Goal: Check status: Check status

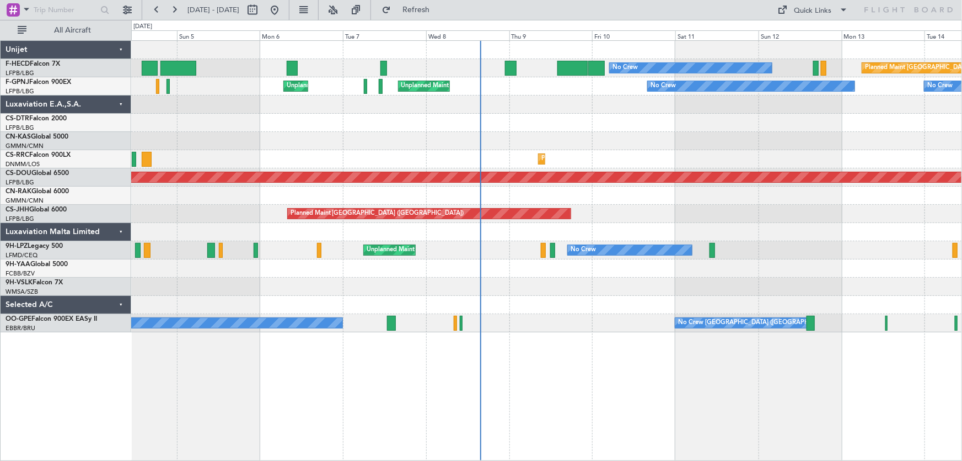
click at [302, 148] on div "Planned Maint Paris (Le Bourget) No Crew No Crew AOG Maint Paris (Le Bourget) N…" at bounding box center [546, 186] width 831 height 291
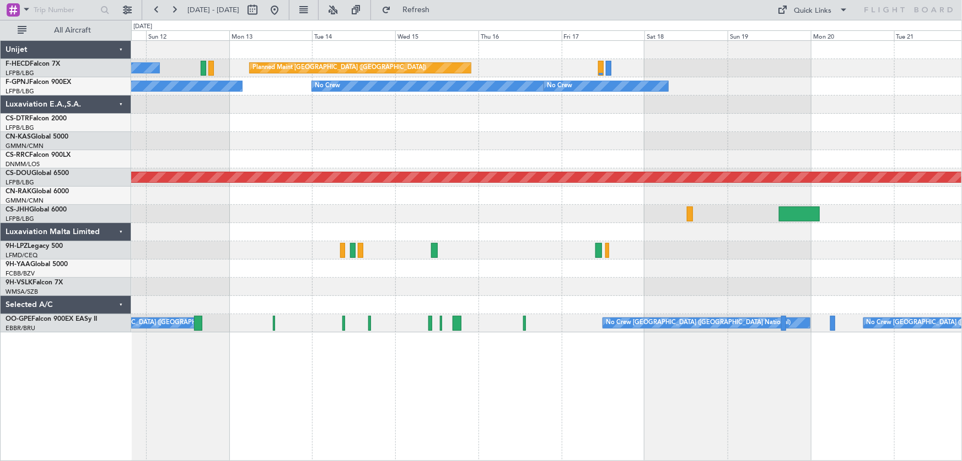
click at [472, 136] on div at bounding box center [546, 141] width 831 height 18
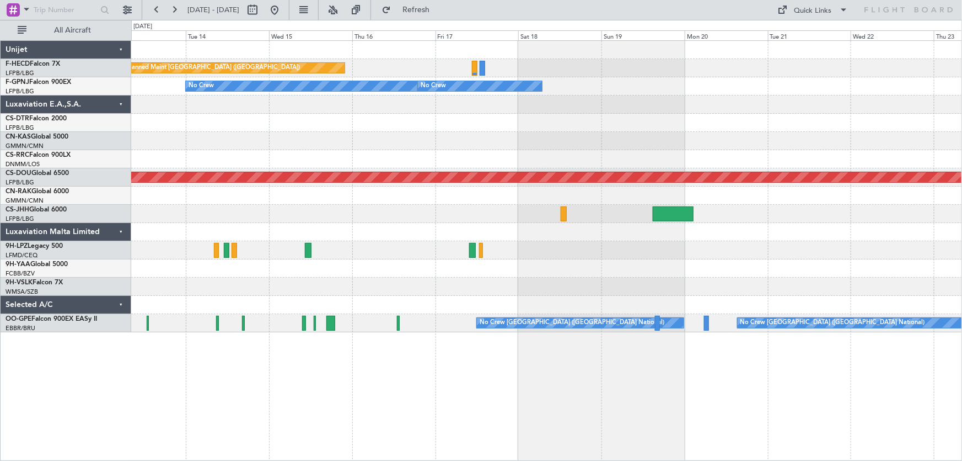
click at [362, 121] on div at bounding box center [546, 123] width 831 height 18
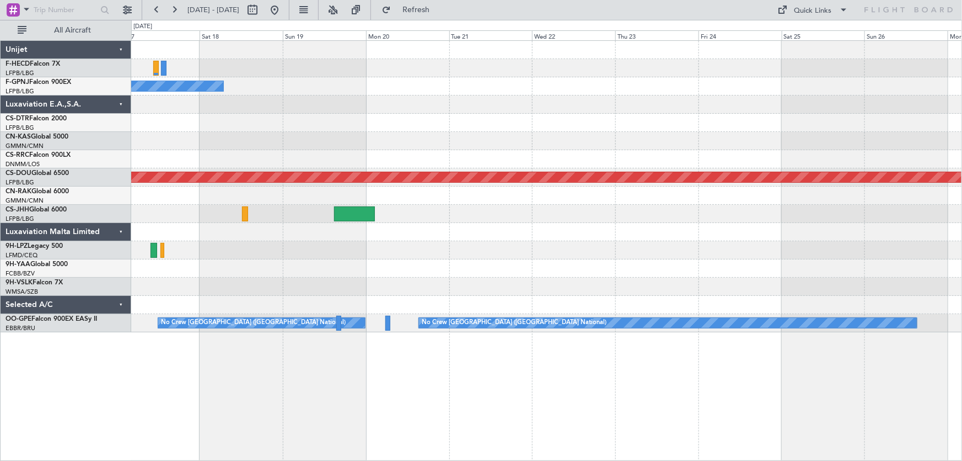
click at [449, 110] on div at bounding box center [546, 104] width 831 height 18
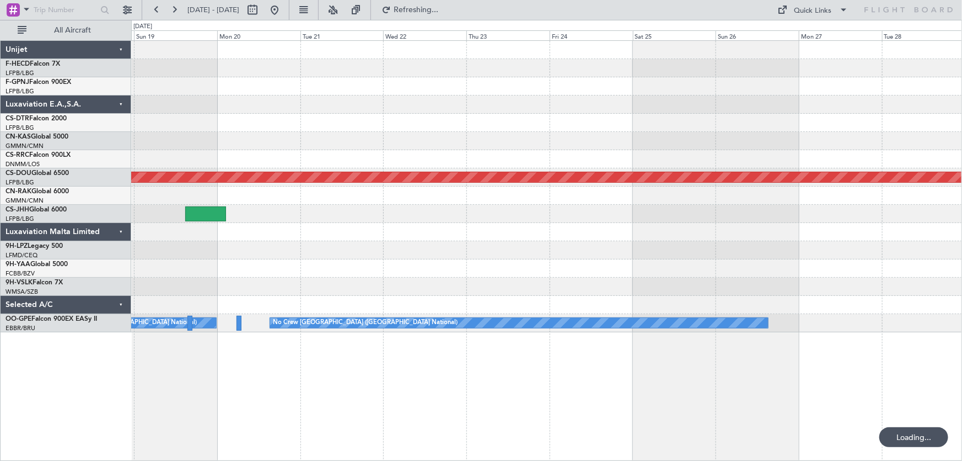
click at [446, 105] on div at bounding box center [546, 104] width 831 height 18
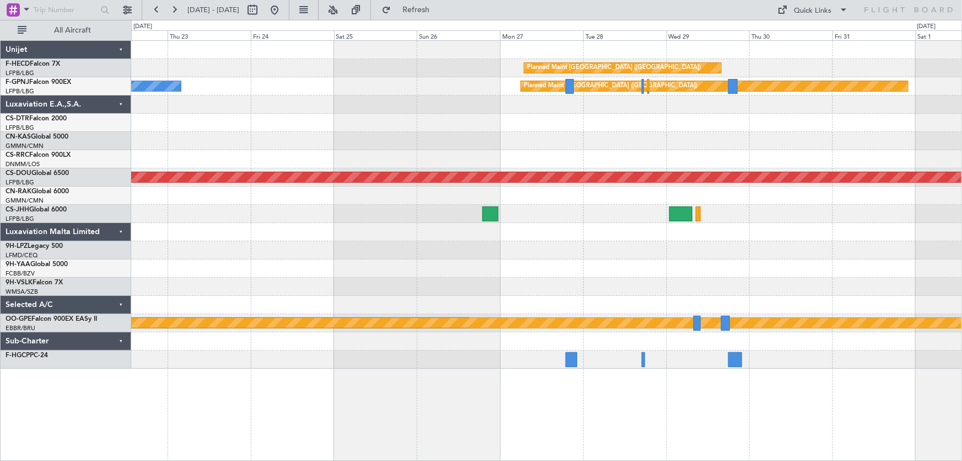
click at [384, 124] on div "Planned Maint Paris (Le Bourget) No Crew Planned Maint Paris (Le Bourget) Plann…" at bounding box center [546, 205] width 831 height 328
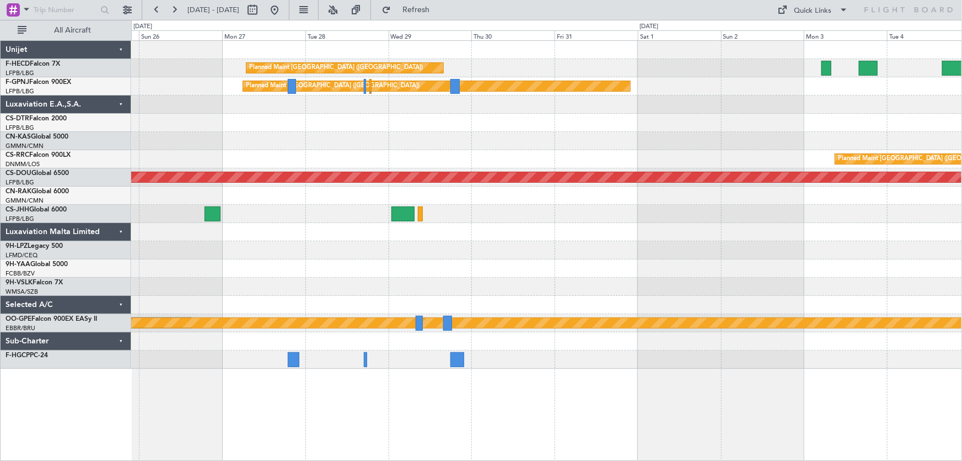
click at [527, 124] on div "Planned Maint Paris (Le Bourget) Planned Maint Paris (Le Bourget) Planned Maint…" at bounding box center [546, 205] width 831 height 328
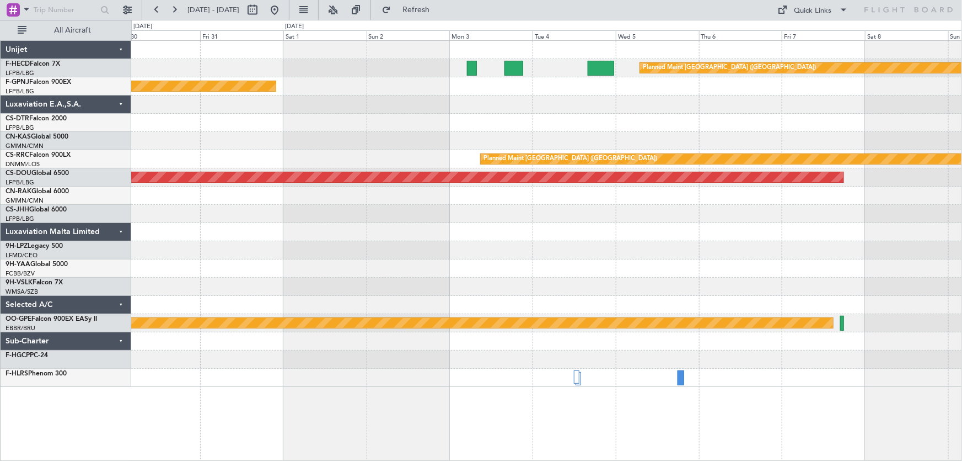
click at [315, 113] on div "Planned Maint Paris (Le Bourget) Planned Maint Paris (Le Bourget) Planned Maint…" at bounding box center [546, 214] width 831 height 346
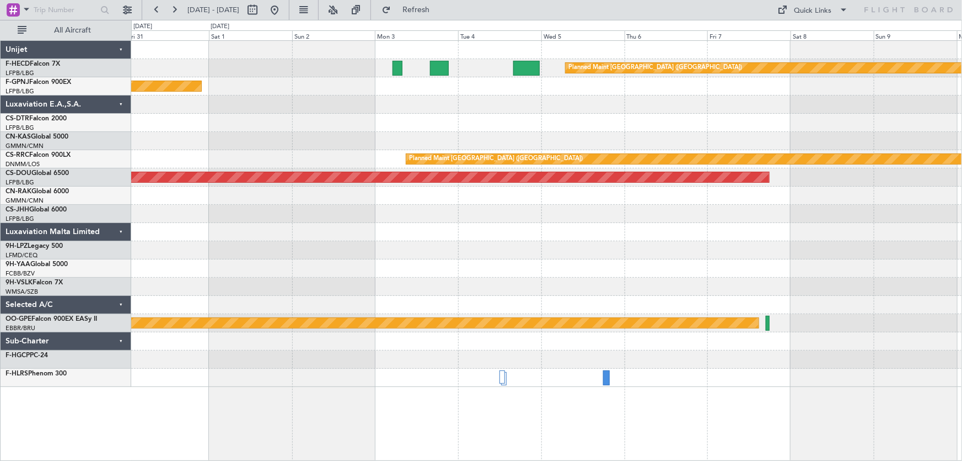
click at [481, 119] on div at bounding box center [546, 123] width 831 height 18
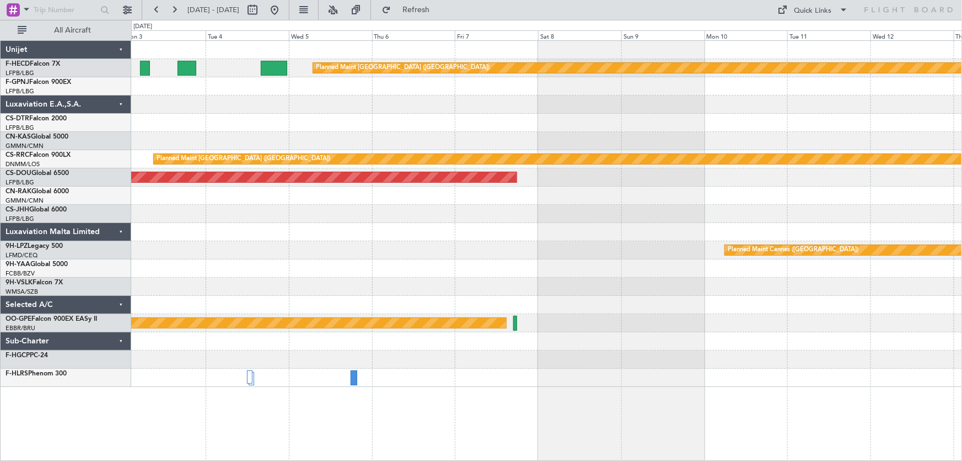
click at [421, 116] on div at bounding box center [546, 123] width 831 height 18
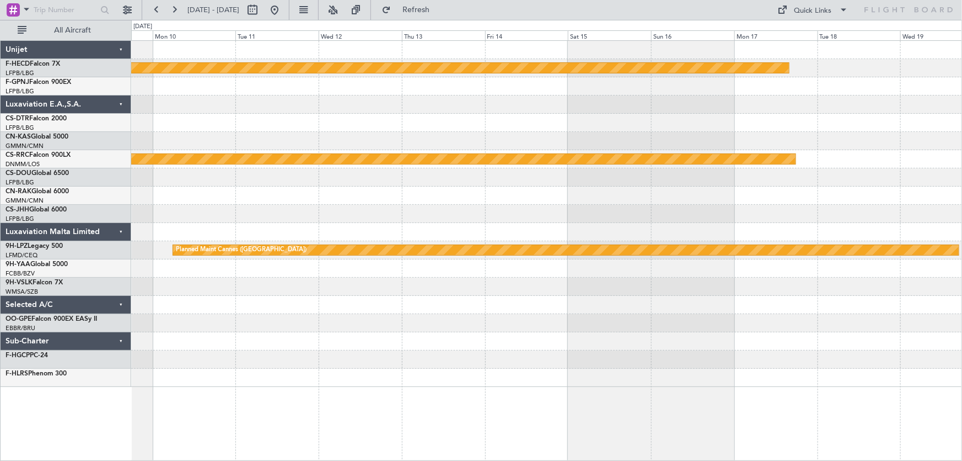
click at [302, 105] on div "Planned Maint Paris (Le Bourget) Planned Maint Paris (Le Bourget) Planned Maint…" at bounding box center [546, 214] width 831 height 346
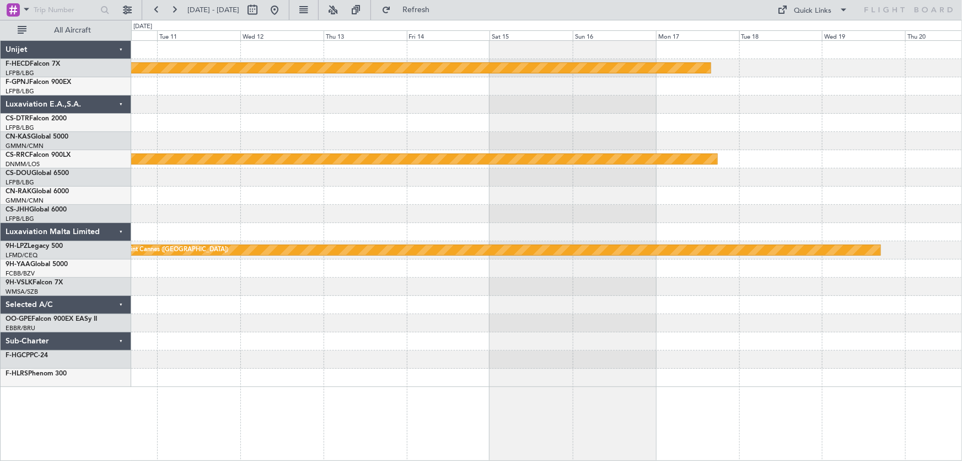
click at [374, 119] on div at bounding box center [546, 123] width 831 height 18
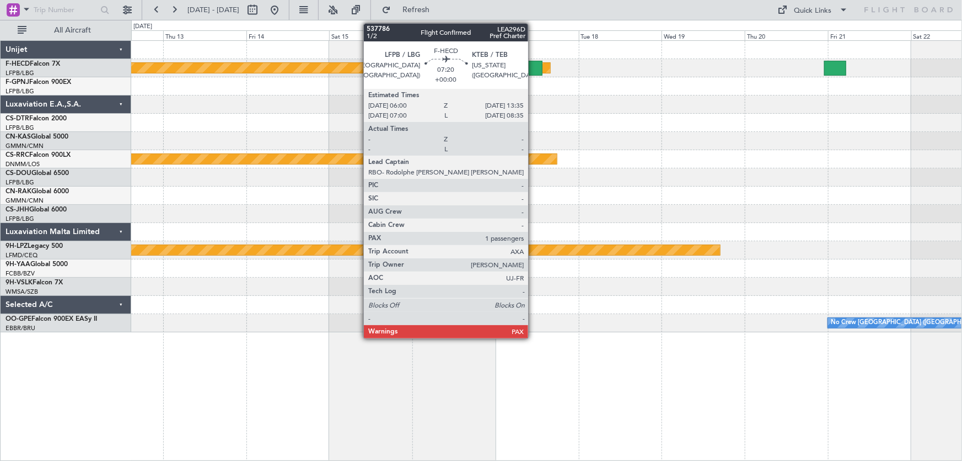
click at [533, 69] on div at bounding box center [529, 68] width 26 height 15
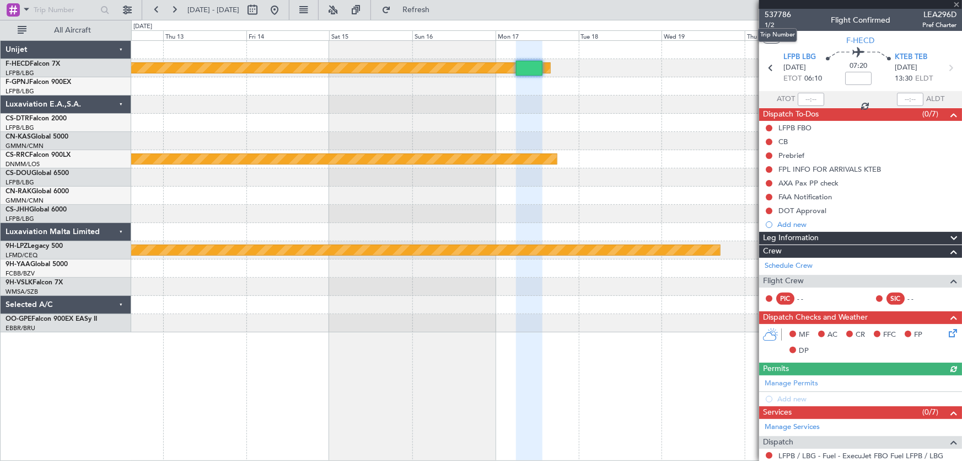
click at [778, 13] on span "537786" at bounding box center [778, 15] width 26 height 12
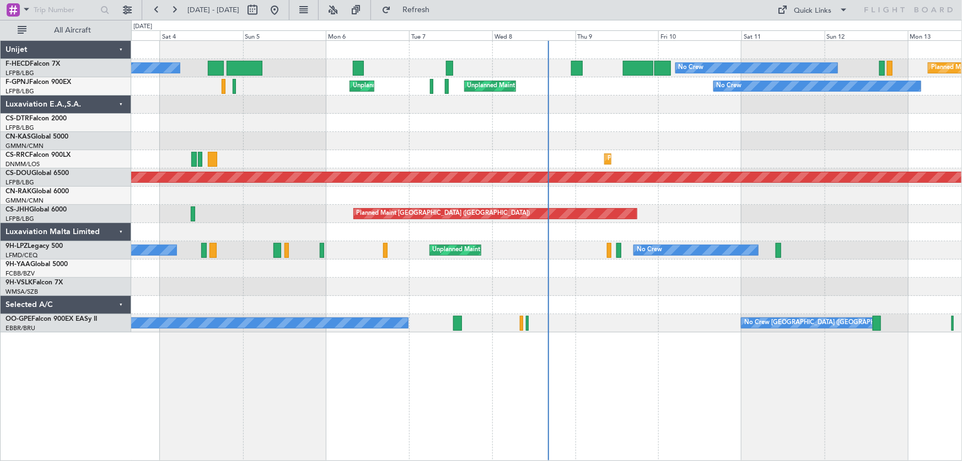
click at [400, 124] on div "AOG Maint Paris (Le Bourget) No Crew Planned Maint Paris (Le Bourget) No Crew U…" at bounding box center [546, 186] width 831 height 291
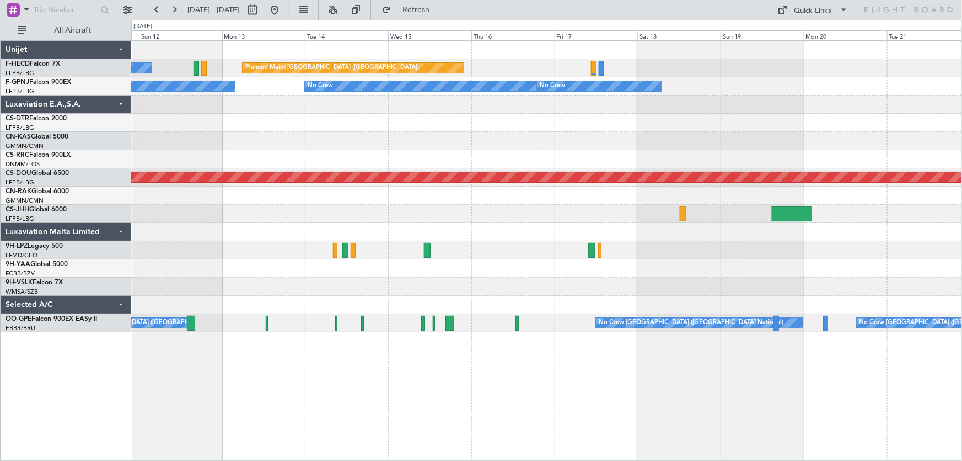
click at [314, 156] on div "Planned Maint Paris (Le Bourget) No Crew No Crew No Crew No Crew Planned Maint …" at bounding box center [546, 186] width 831 height 291
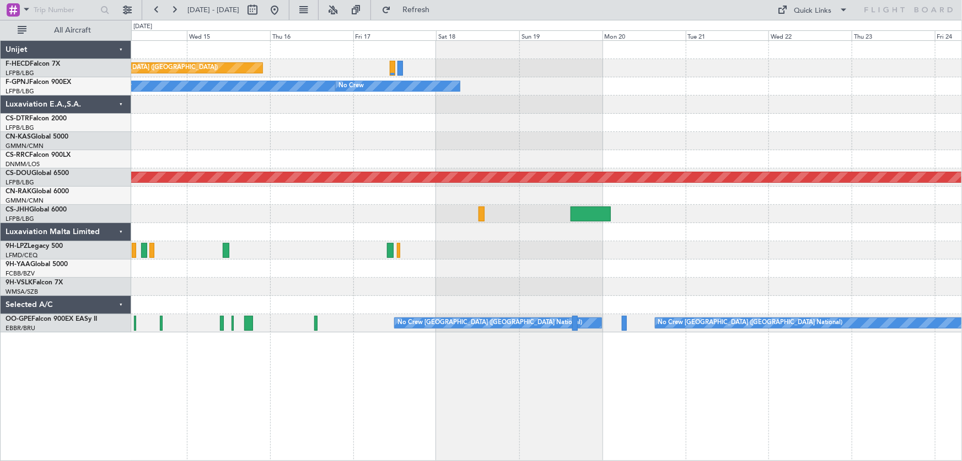
click at [243, 168] on div "Planned Maint Paris (Le Bourget) No Crew No Crew No Crew No Crew Planned Maint …" at bounding box center [546, 186] width 831 height 291
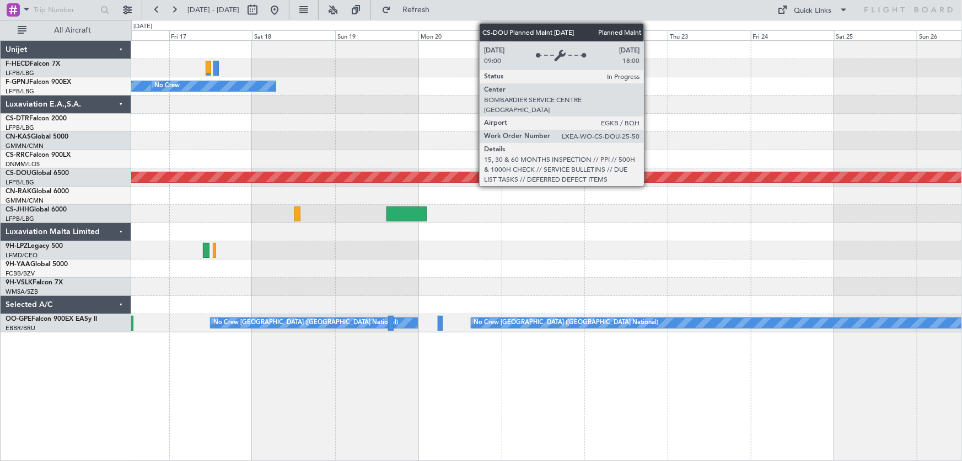
click at [386, 191] on div "Planned Maint Paris (Le Bourget) No Crew No Crew Planned Maint London (Biggin H…" at bounding box center [546, 186] width 831 height 291
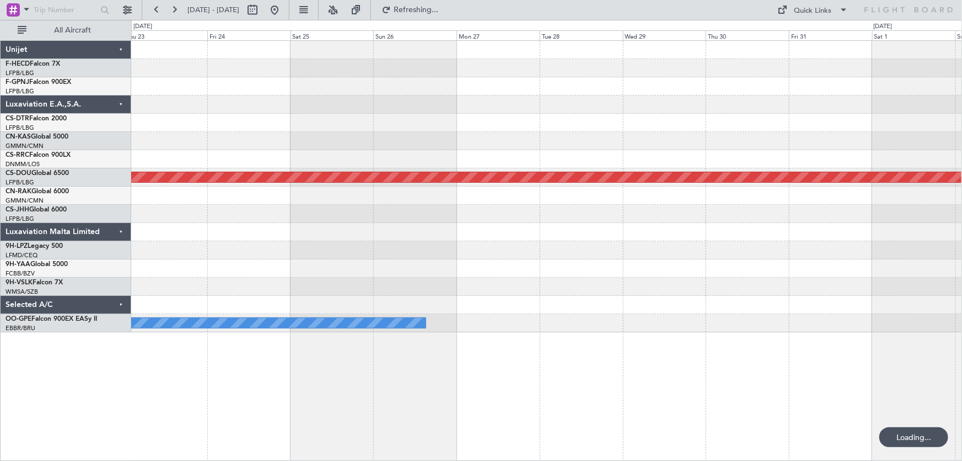
click at [426, 161] on div "Planned Maint London ([GEOGRAPHIC_DATA]) No Crew [GEOGRAPHIC_DATA] (Brussels Na…" at bounding box center [546, 186] width 831 height 291
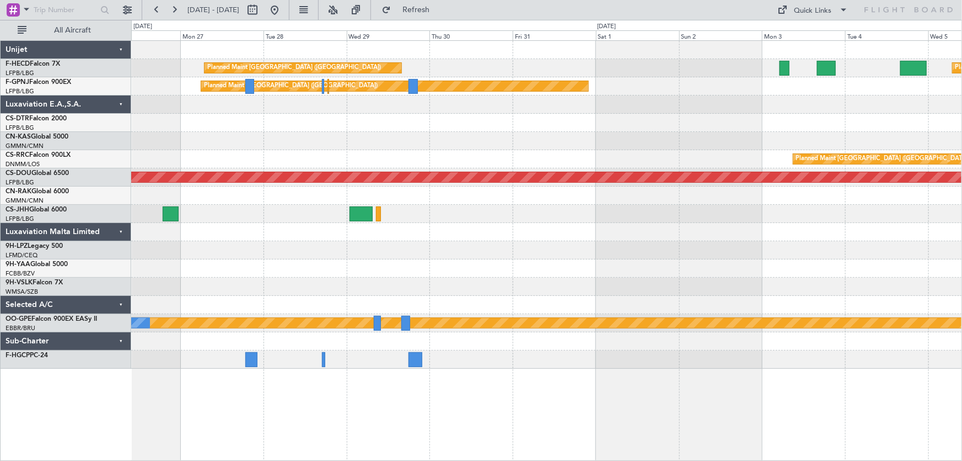
click at [435, 137] on div "Planned Maint Paris (Le Bourget) Planned Maint Paris (Le Bourget) Planned Maint…" at bounding box center [546, 205] width 831 height 328
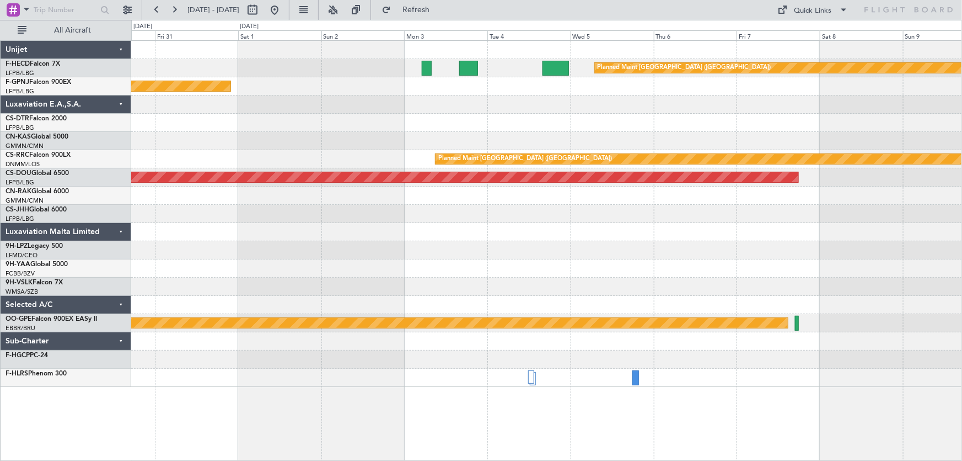
click at [378, 139] on div "Planned Maint Paris (Le Bourget) Planned Maint Paris (Le Bourget) Planned Maint…" at bounding box center [546, 214] width 831 height 346
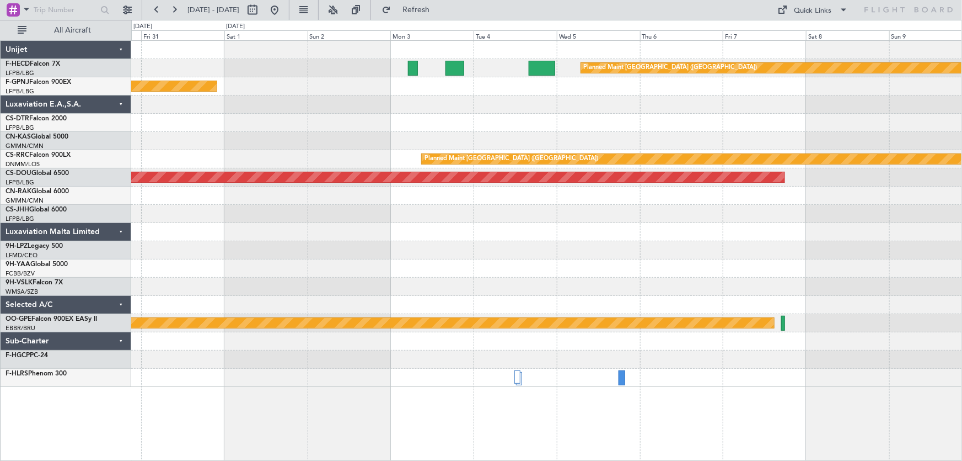
click at [414, 139] on div at bounding box center [546, 141] width 831 height 18
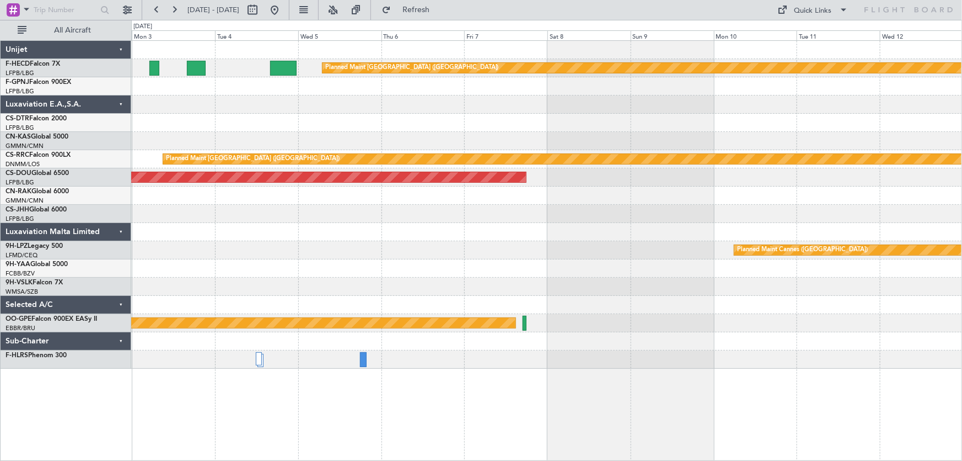
click at [298, 125] on div "Planned Maint Paris (Le Bourget) Planned Maint Paris (Le Bourget) Planned Maint…" at bounding box center [546, 205] width 831 height 328
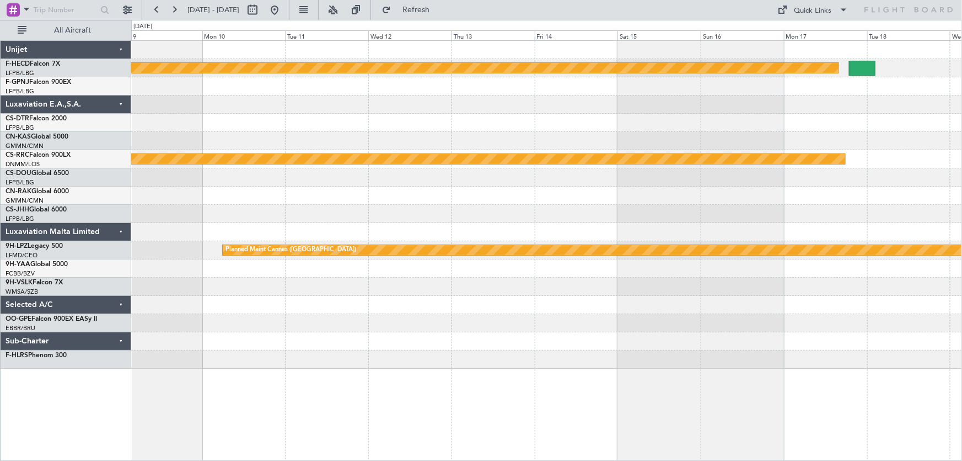
click at [200, 126] on div "Planned Maint Paris (Le Bourget) Planned Maint Paris (Le Bourget) Planned Maint…" at bounding box center [546, 205] width 831 height 328
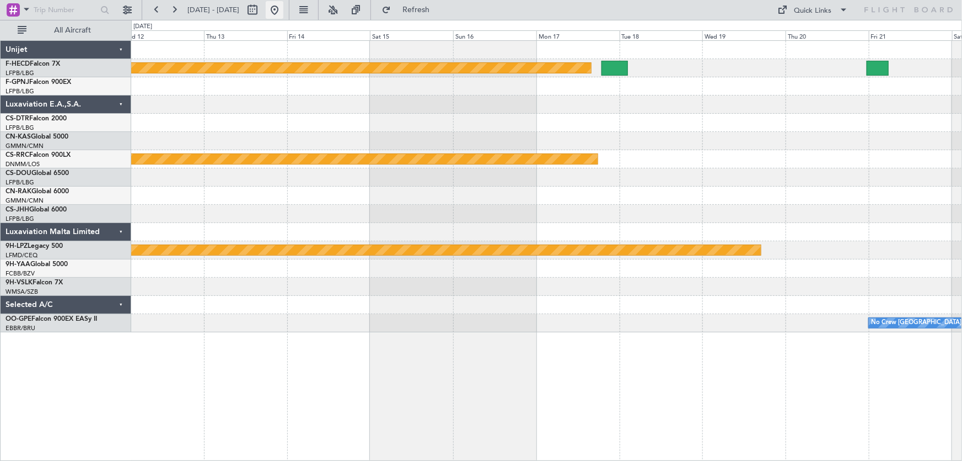
click at [283, 10] on button at bounding box center [275, 10] width 18 height 18
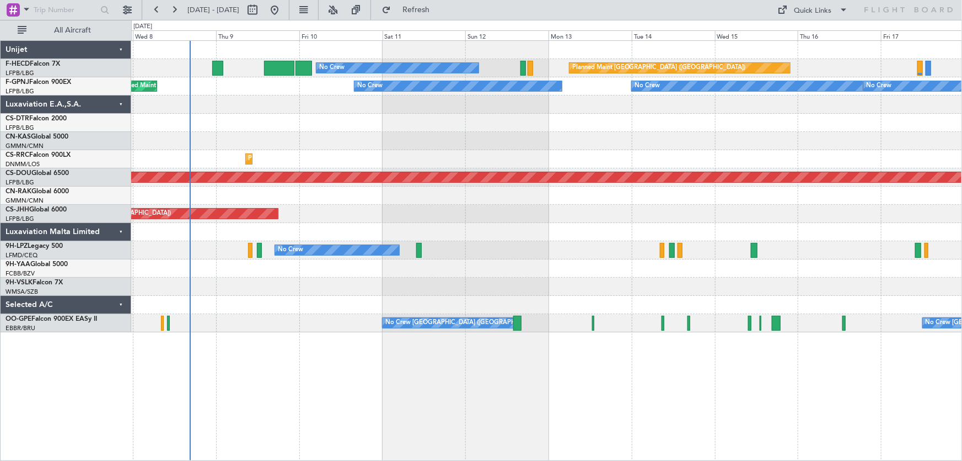
click at [384, 124] on div at bounding box center [546, 123] width 831 height 18
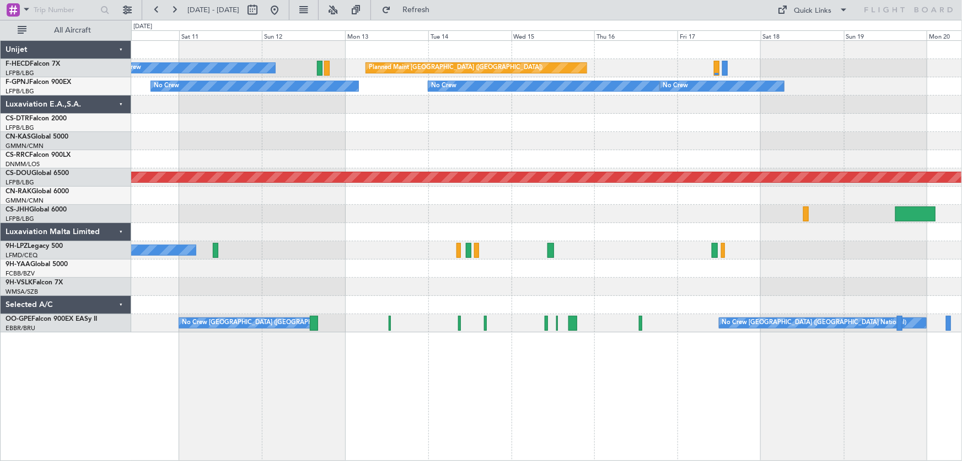
click at [503, 138] on div "Planned Maint Paris (Le Bourget) No Crew No Crew No Crew No Crew No Crew Unplan…" at bounding box center [546, 186] width 831 height 291
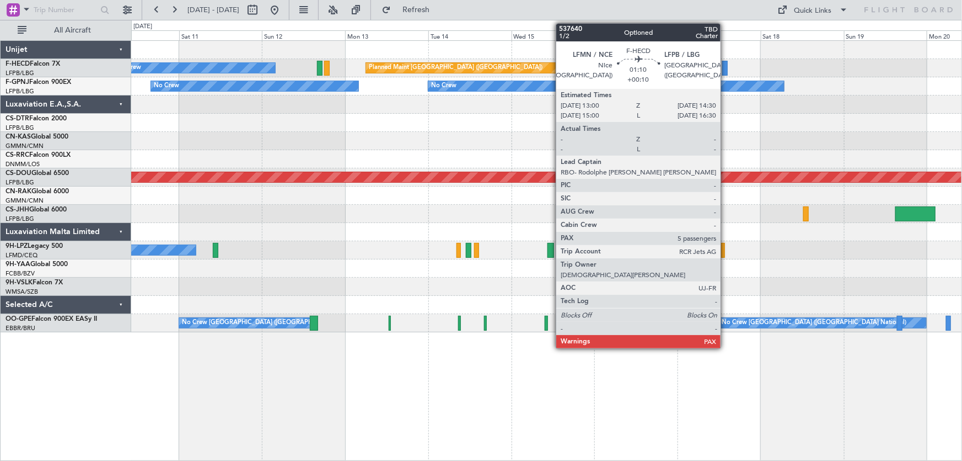
click at [726, 67] on div at bounding box center [725, 68] width 6 height 15
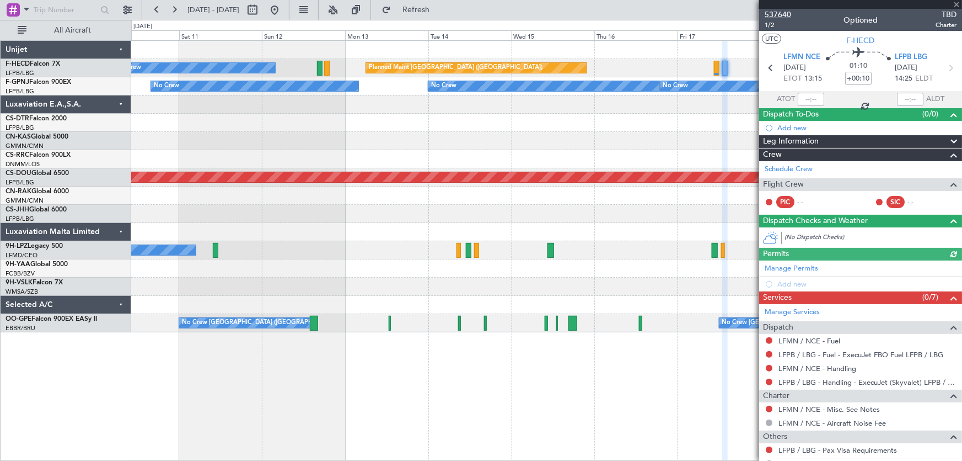
click at [780, 16] on span "537640" at bounding box center [778, 15] width 26 height 12
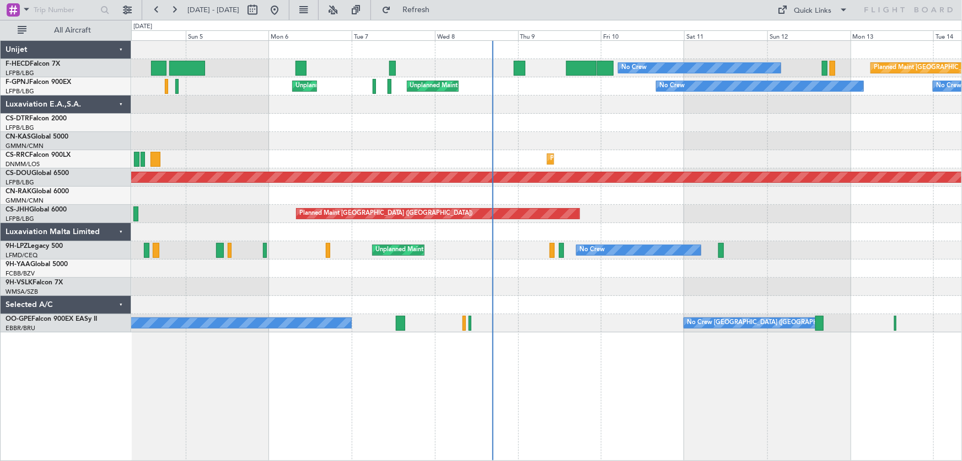
click at [135, 94] on div "No Crew Planned Maint [GEOGRAPHIC_DATA] ([GEOGRAPHIC_DATA]) No Crew AOG Maint […" at bounding box center [546, 186] width 831 height 291
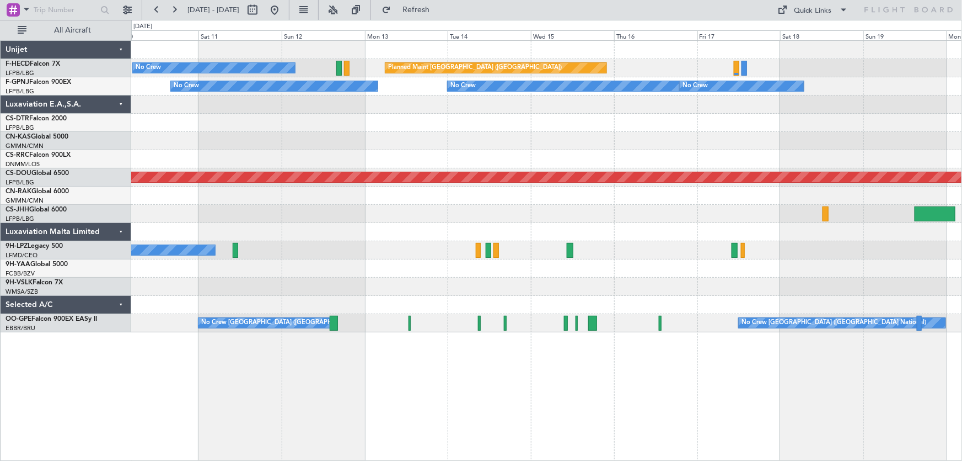
click at [228, 78] on div "No Crew Planned Maint [GEOGRAPHIC_DATA] ([GEOGRAPHIC_DATA]) No Crew No Crew No …" at bounding box center [546, 186] width 831 height 291
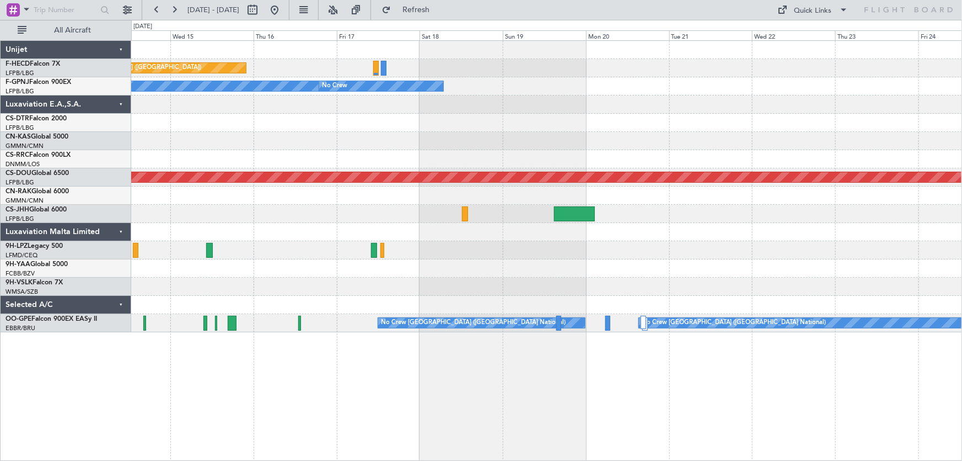
click at [283, 54] on div "Planned Maint [GEOGRAPHIC_DATA] ([GEOGRAPHIC_DATA]) No Crew No Crew No Crew No …" at bounding box center [546, 186] width 831 height 291
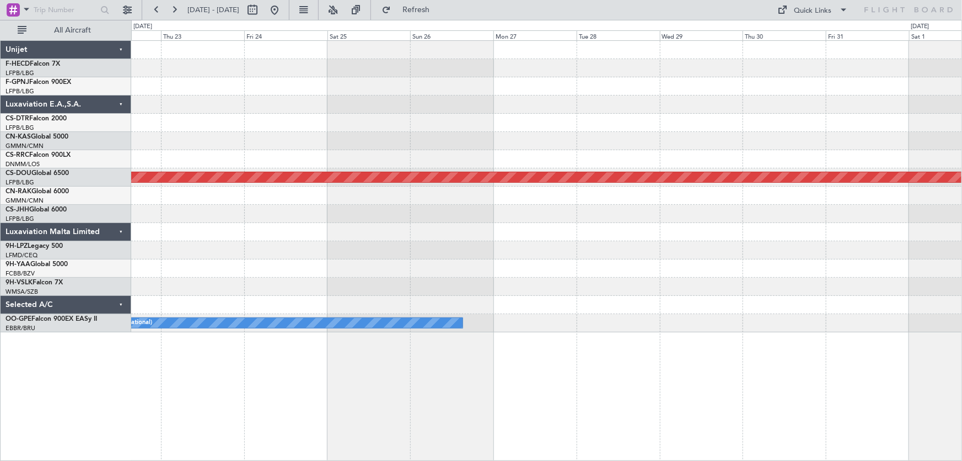
click at [334, 65] on div "Planned Maint London ([GEOGRAPHIC_DATA]) No Crew [GEOGRAPHIC_DATA] (Brussels Na…" at bounding box center [546, 186] width 831 height 291
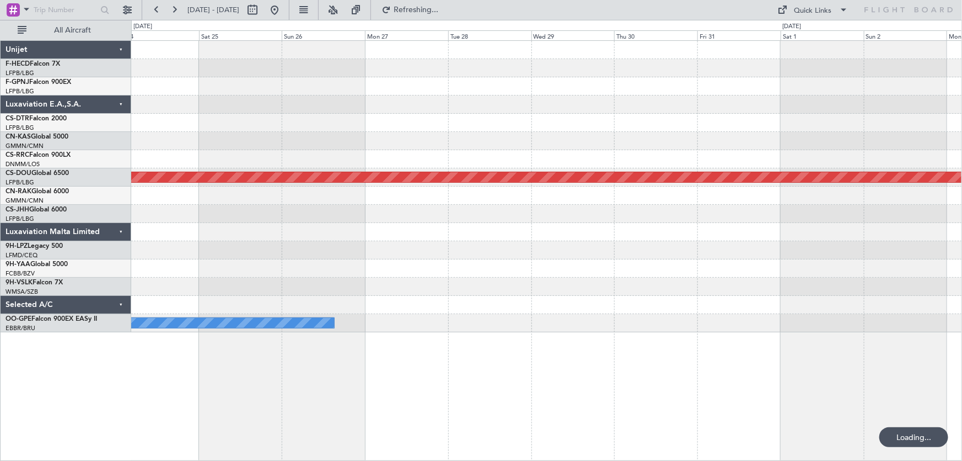
click at [421, 105] on div at bounding box center [546, 104] width 831 height 18
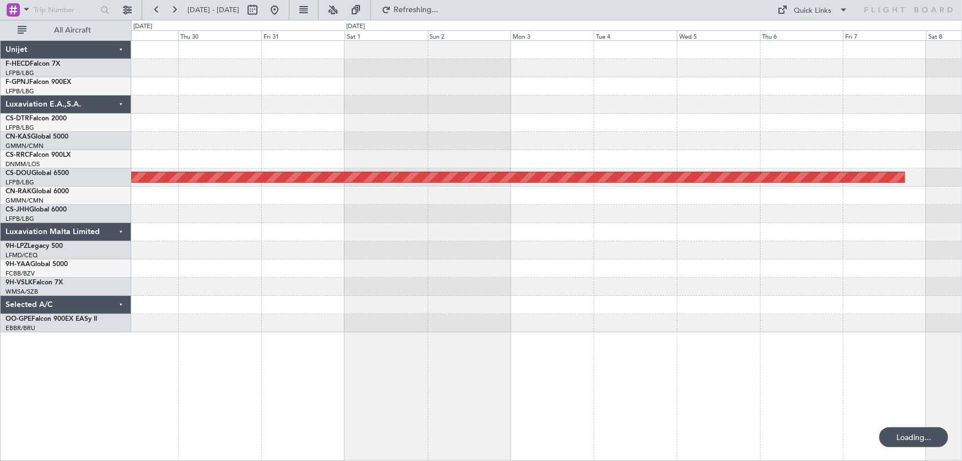
click at [425, 108] on div at bounding box center [546, 104] width 831 height 18
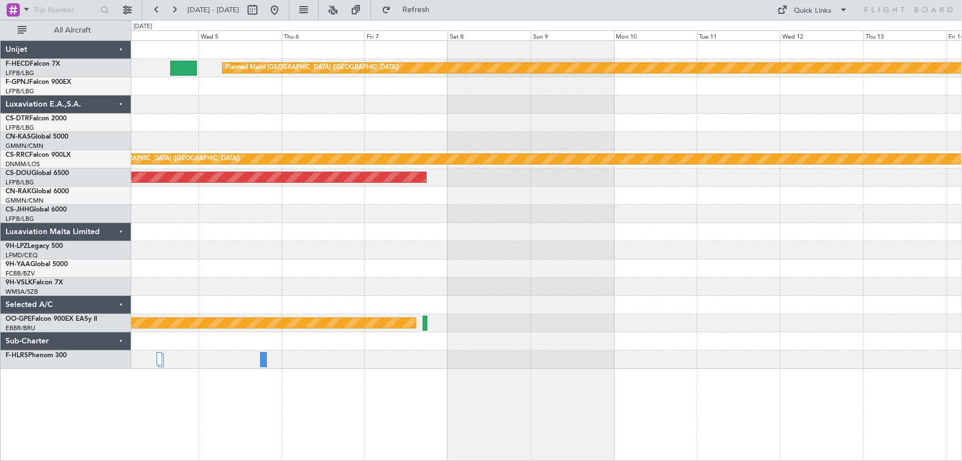
click at [485, 141] on div at bounding box center [546, 141] width 831 height 18
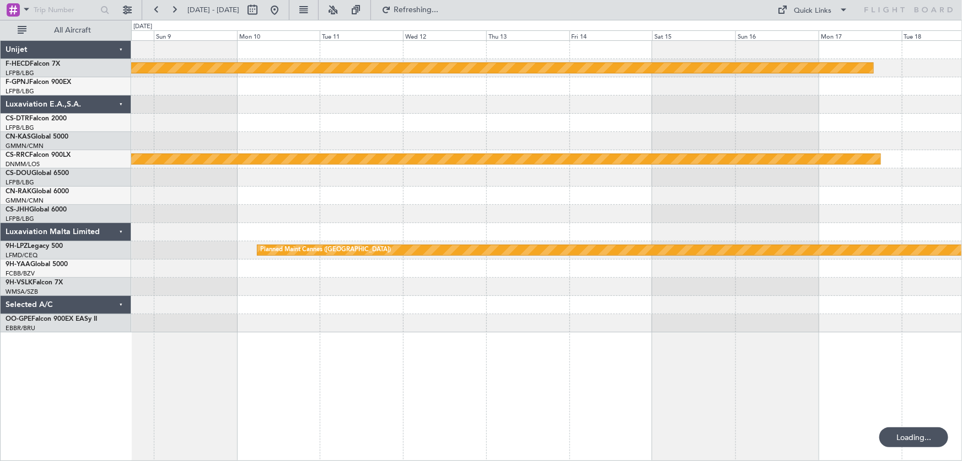
click at [353, 116] on div at bounding box center [546, 123] width 831 height 18
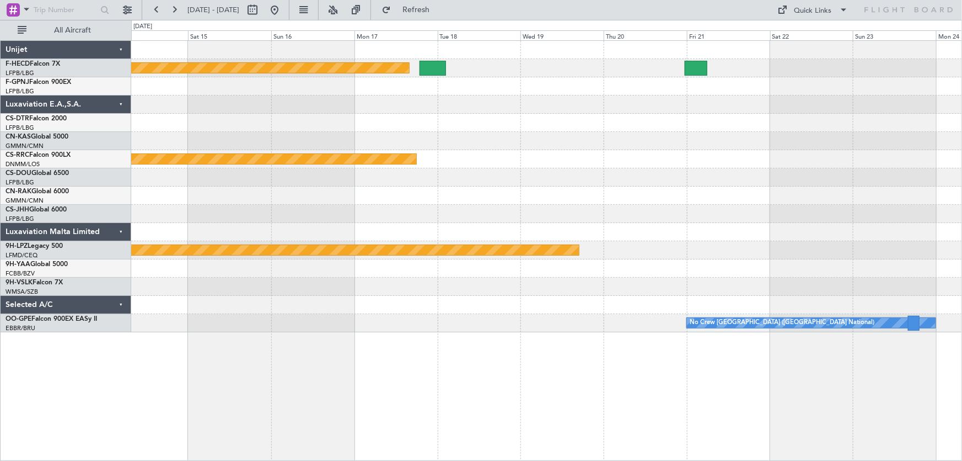
click at [513, 168] on div "Planned Maint Paris (Le Bourget) Planned Maint Paris (Le Bourget) Planned Maint…" at bounding box center [546, 186] width 831 height 291
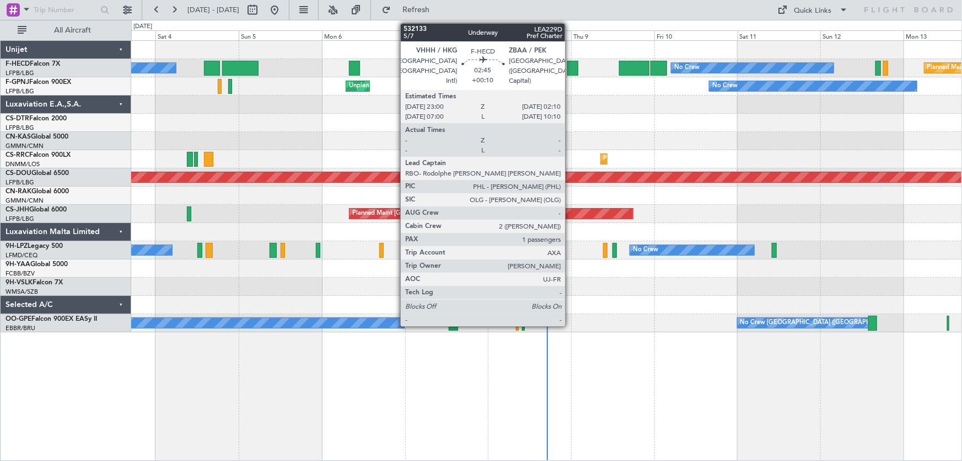
click at [570, 66] on div at bounding box center [572, 68] width 11 height 15
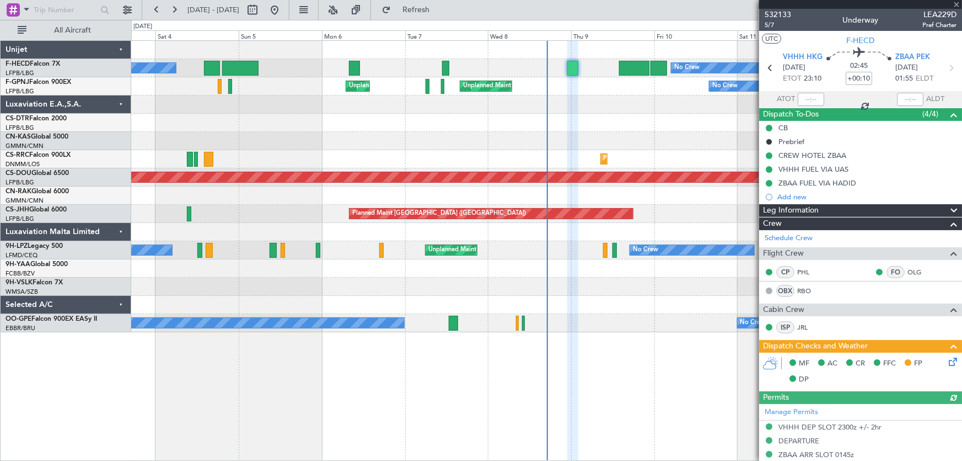
scroll to position [200, 0]
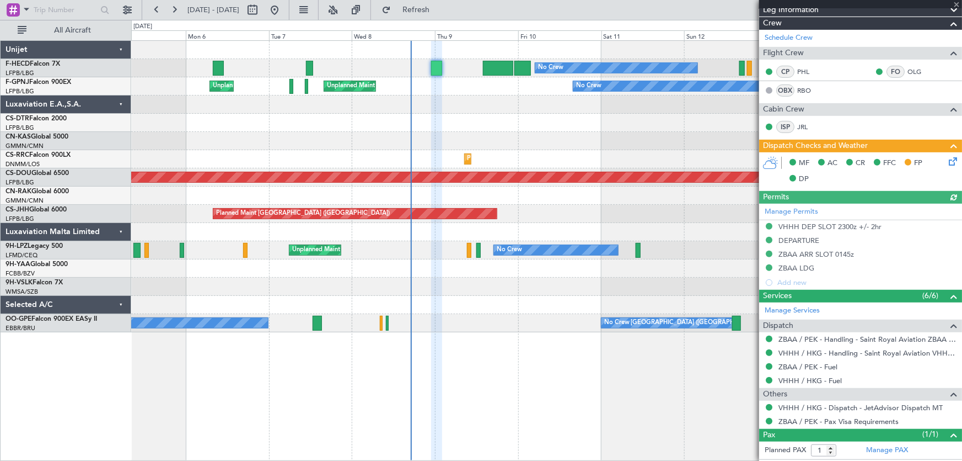
click at [473, 127] on div at bounding box center [546, 123] width 831 height 18
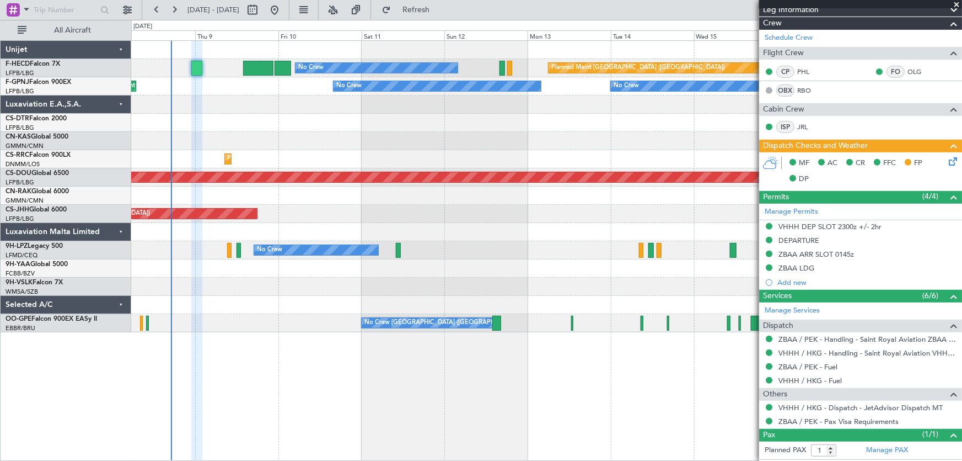
click at [363, 218] on div "Planned Maint [GEOGRAPHIC_DATA] ([GEOGRAPHIC_DATA])" at bounding box center [546, 214] width 831 height 18
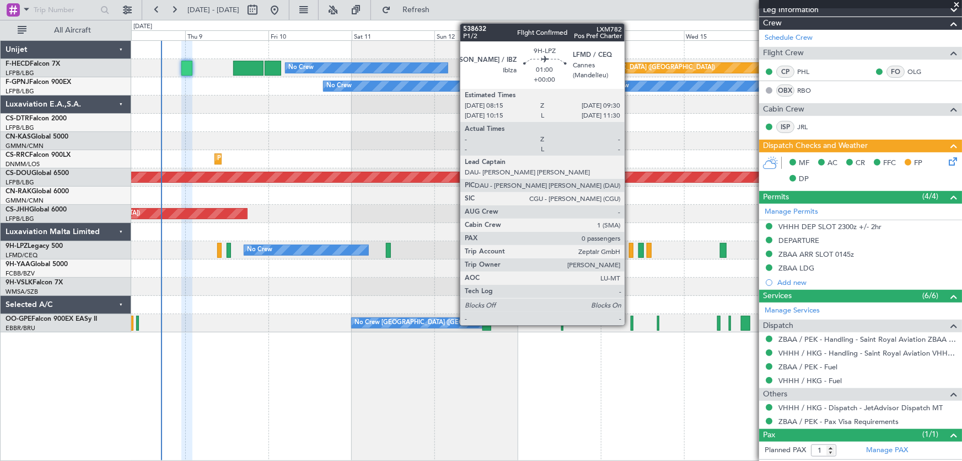
click at [630, 251] on div at bounding box center [631, 250] width 4 height 15
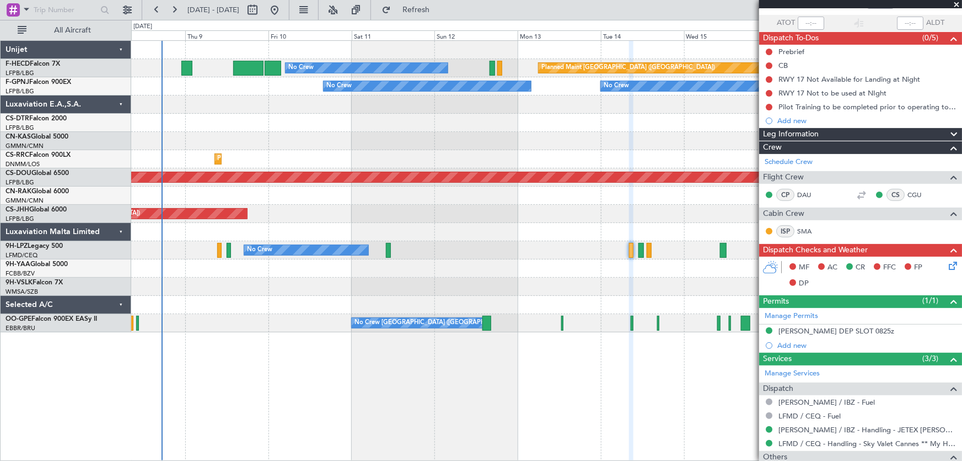
scroll to position [136, 0]
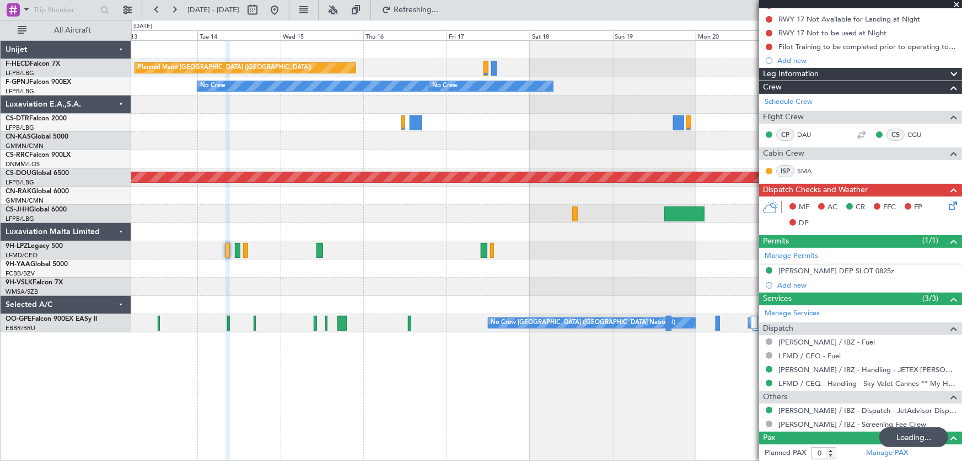
click at [198, 113] on div "Planned Maint Paris (Le Bourget) No Crew No Crew No Crew No Crew No Crew Planne…" at bounding box center [546, 186] width 831 height 291
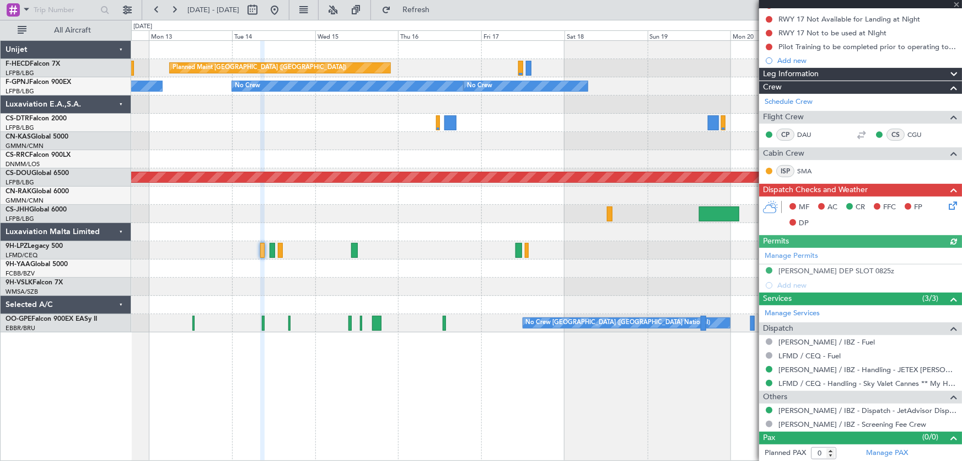
click at [453, 117] on div "Planned Maint Paris (Le Bourget) No Crew No Crew No Crew No Crew No Crew Planne…" at bounding box center [546, 186] width 831 height 291
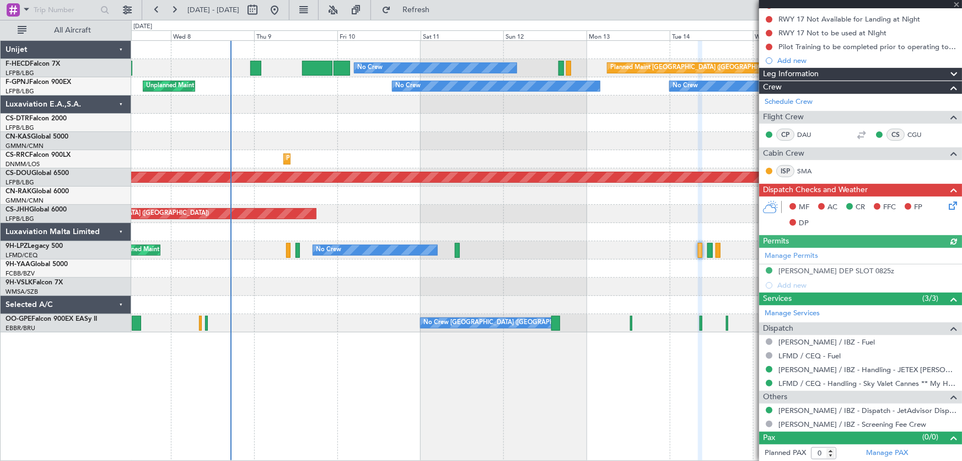
click at [413, 121] on div "Planned Maint Paris (Le Bourget) No Crew No Crew No Crew No Crew Unplanned Main…" at bounding box center [546, 186] width 831 height 291
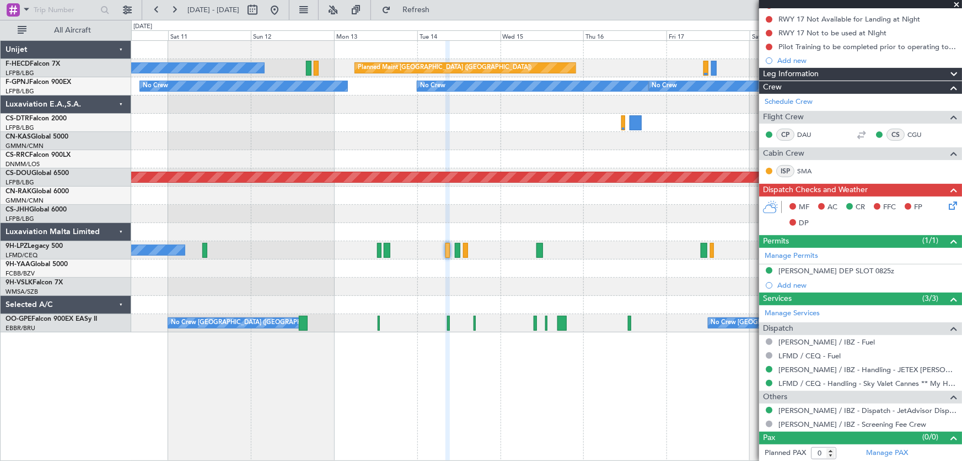
click at [309, 141] on div "Planned Maint Paris (Le Bourget) No Crew No Crew No Crew No Crew No Crew Unplan…" at bounding box center [546, 186] width 831 height 291
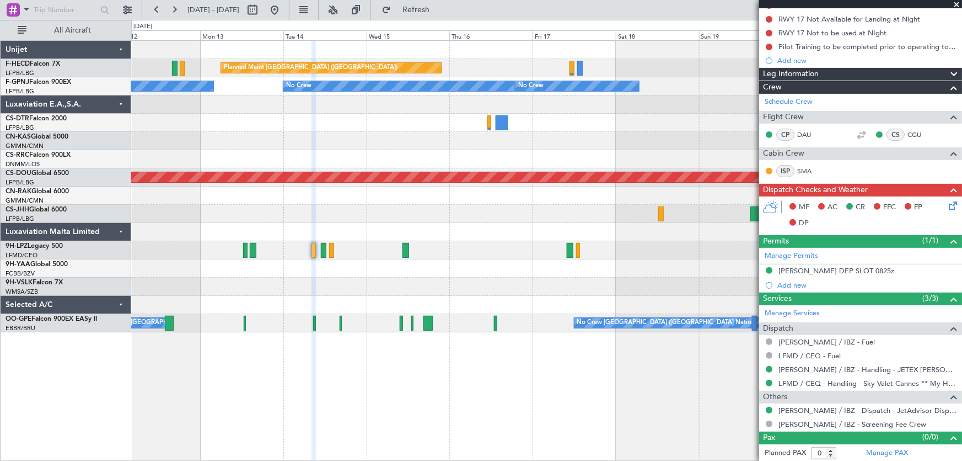
click at [410, 218] on div "Planned Maint [GEOGRAPHIC_DATA] ([GEOGRAPHIC_DATA])" at bounding box center [546, 214] width 831 height 18
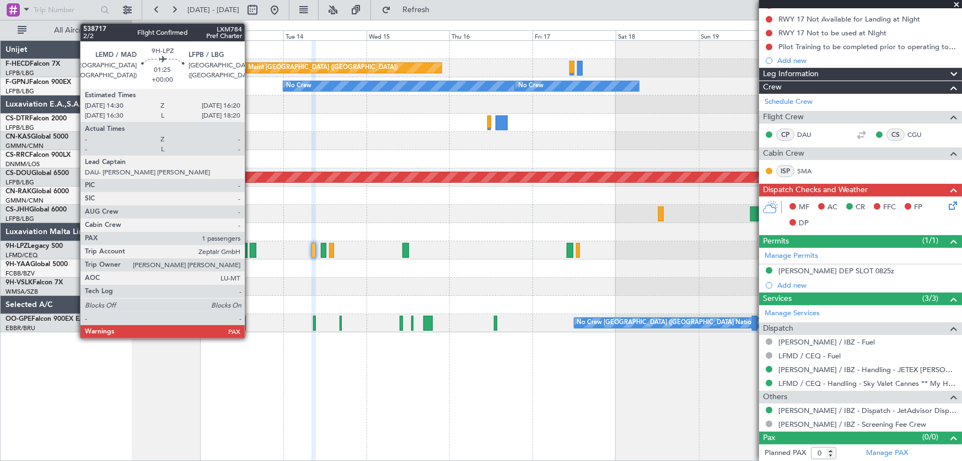
click at [250, 253] on div at bounding box center [253, 250] width 7 height 15
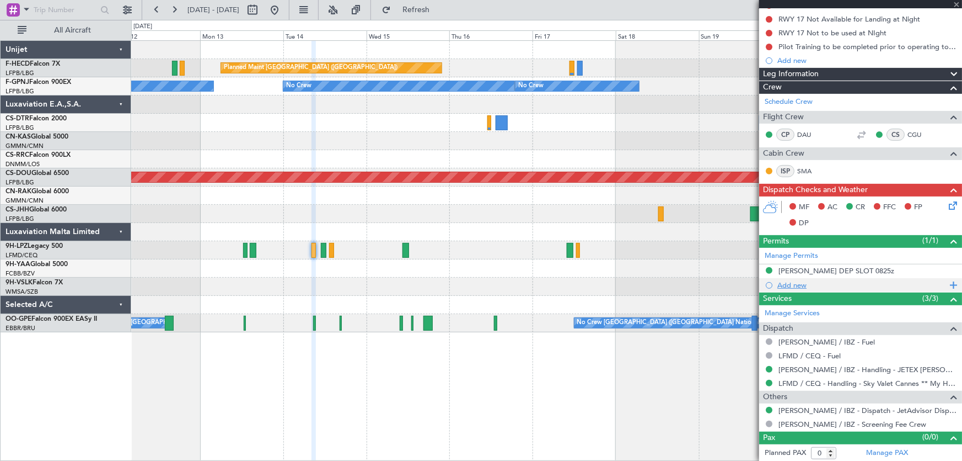
type input "1"
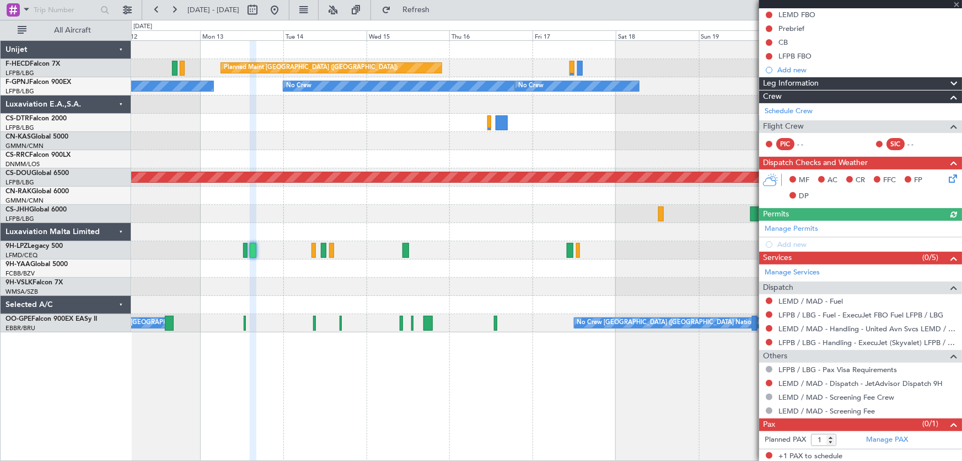
scroll to position [114, 0]
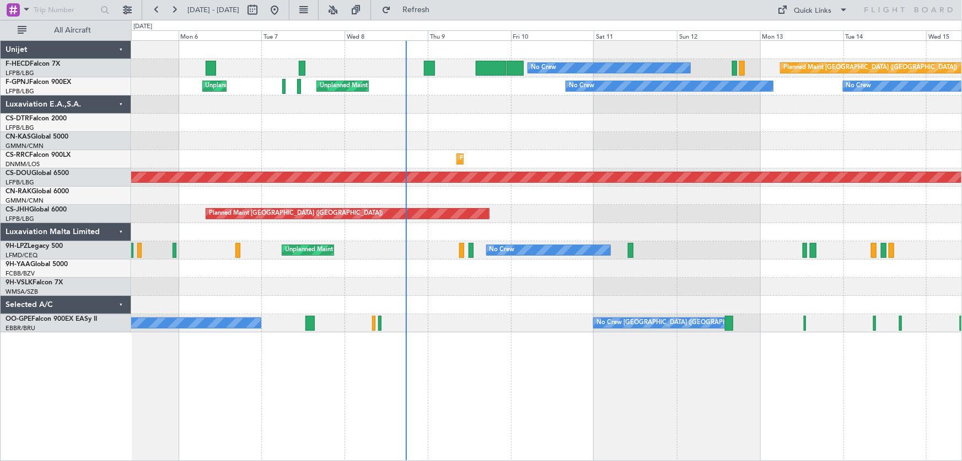
click at [479, 150] on div "No Crew Planned Maint [GEOGRAPHIC_DATA] ([GEOGRAPHIC_DATA]) No Crew AOG Maint […" at bounding box center [546, 186] width 831 height 291
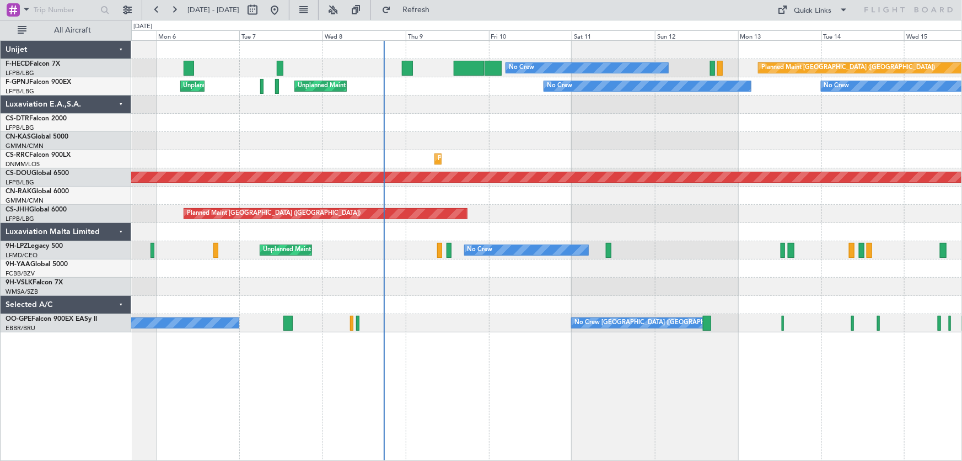
click at [511, 165] on div "No Crew Planned Maint [GEOGRAPHIC_DATA] ([GEOGRAPHIC_DATA]) No Crew AOG Maint […" at bounding box center [546, 186] width 831 height 291
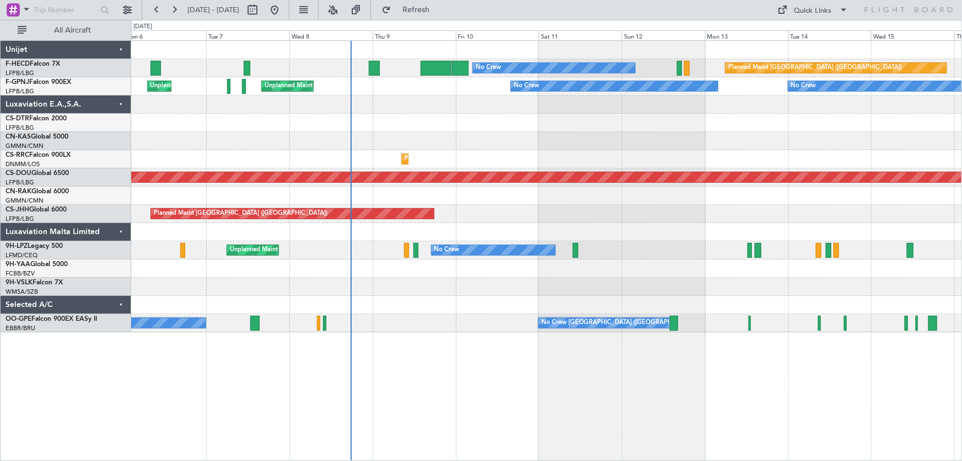
click at [581, 125] on div at bounding box center [546, 123] width 831 height 18
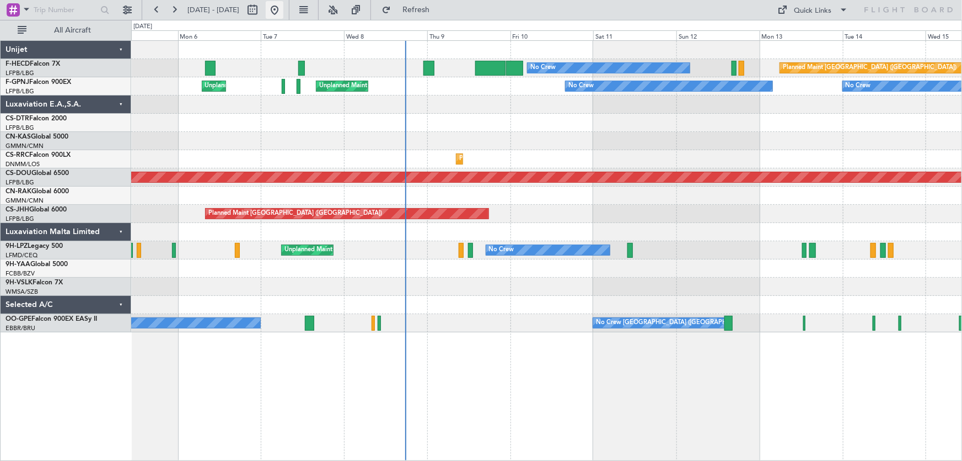
click at [283, 10] on button at bounding box center [275, 10] width 18 height 18
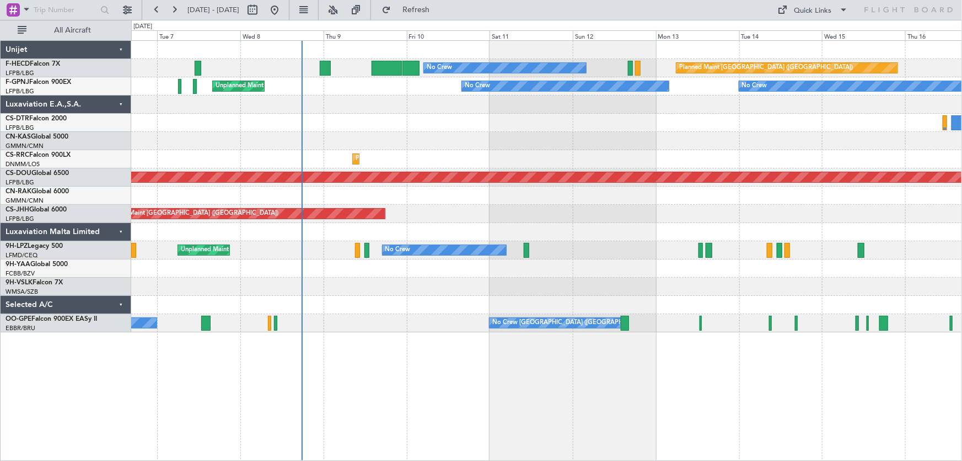
click at [507, 228] on div "No Crew Planned Maint Paris (Le Bourget) No Crew Unplanned Maint Paris (Le Bour…" at bounding box center [546, 186] width 831 height 291
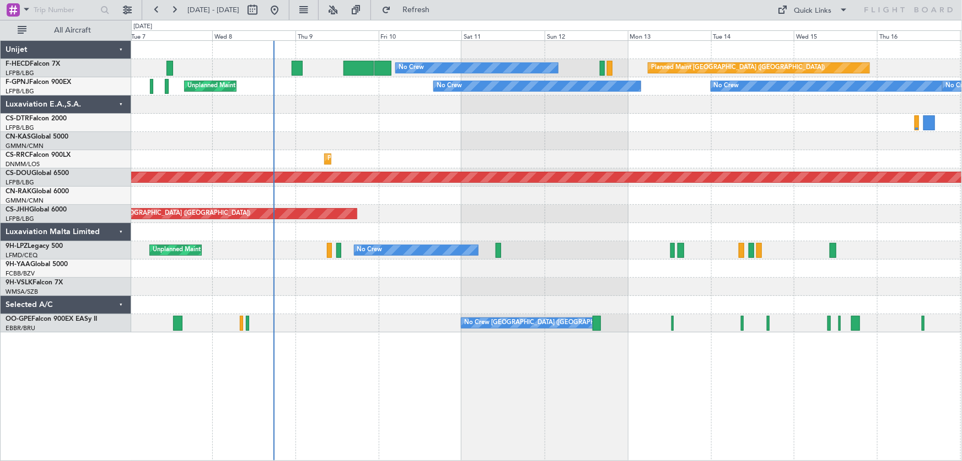
click at [328, 227] on div "No Crew Planned Maint Paris (Le Bourget) Unplanned Maint Paris (Le Bourget) No …" at bounding box center [546, 186] width 831 height 291
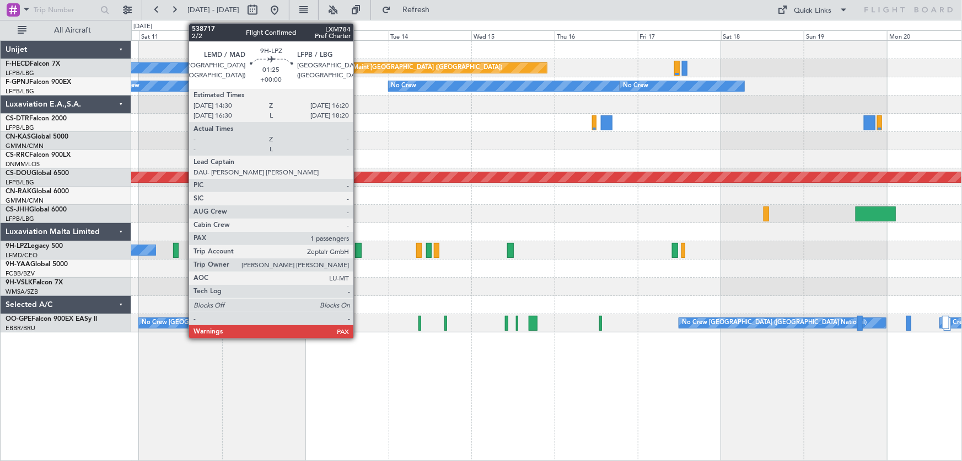
click at [358, 251] on div at bounding box center [358, 250] width 7 height 15
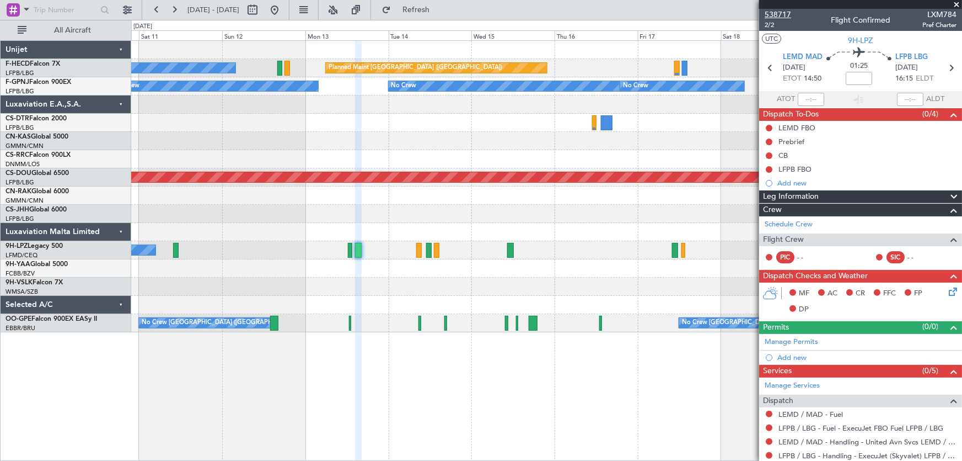
click at [784, 13] on span "538717" at bounding box center [778, 15] width 26 height 12
click at [778, 14] on span "538717" at bounding box center [778, 15] width 26 height 12
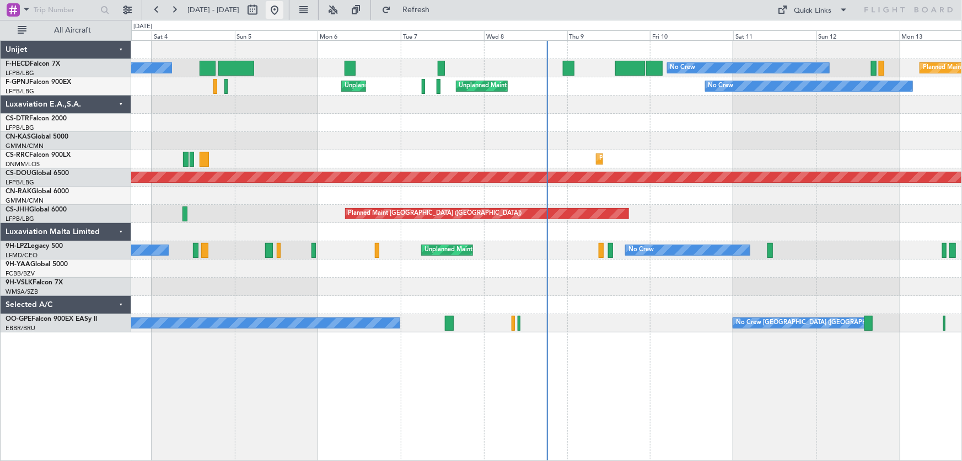
click at [283, 13] on button at bounding box center [275, 10] width 18 height 18
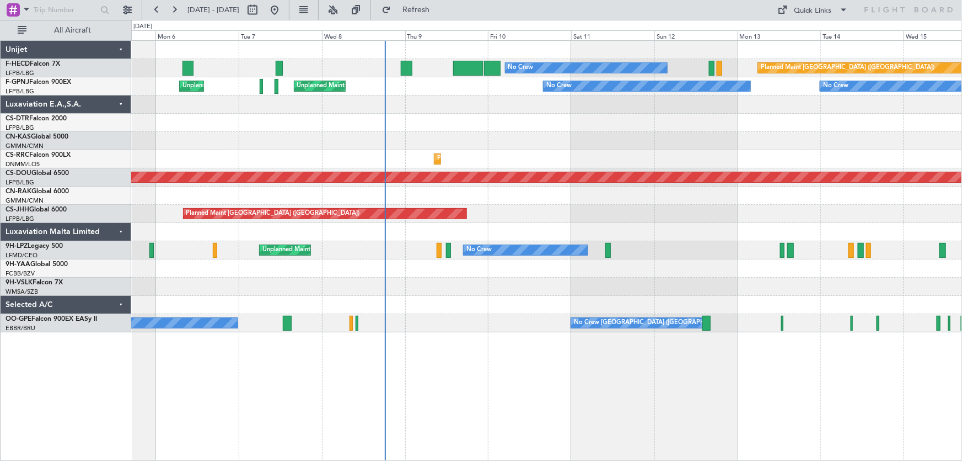
click at [496, 157] on div "Planned Maint [GEOGRAPHIC_DATA] ([GEOGRAPHIC_DATA]) No Crew No Crew AOG Maint […" at bounding box center [546, 186] width 831 height 291
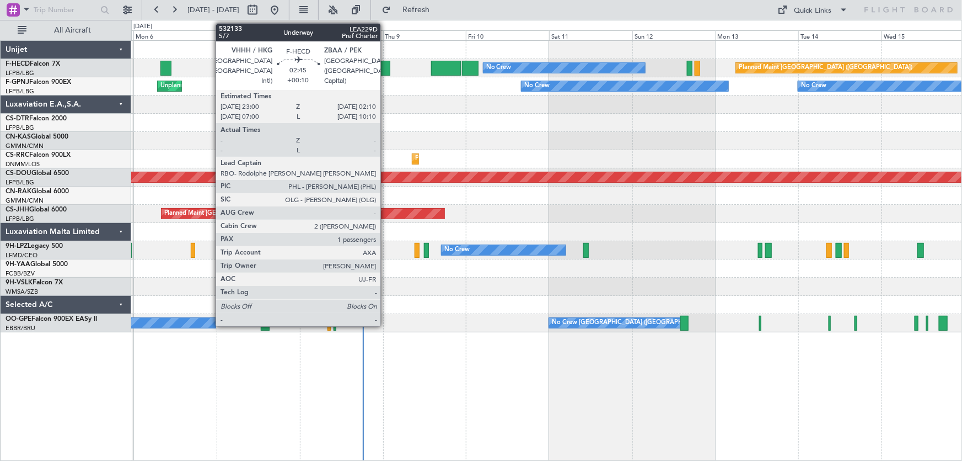
click at [385, 66] on div at bounding box center [384, 68] width 11 height 15
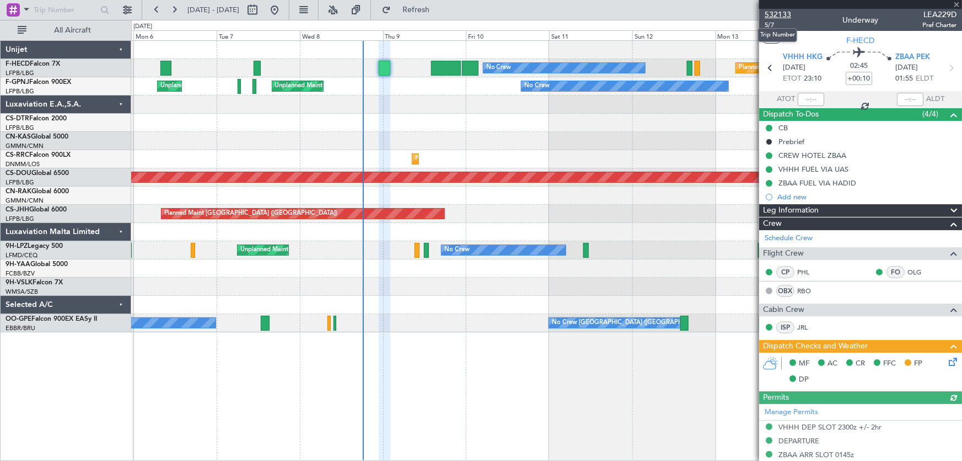
click at [785, 16] on span "532133" at bounding box center [778, 15] width 26 height 12
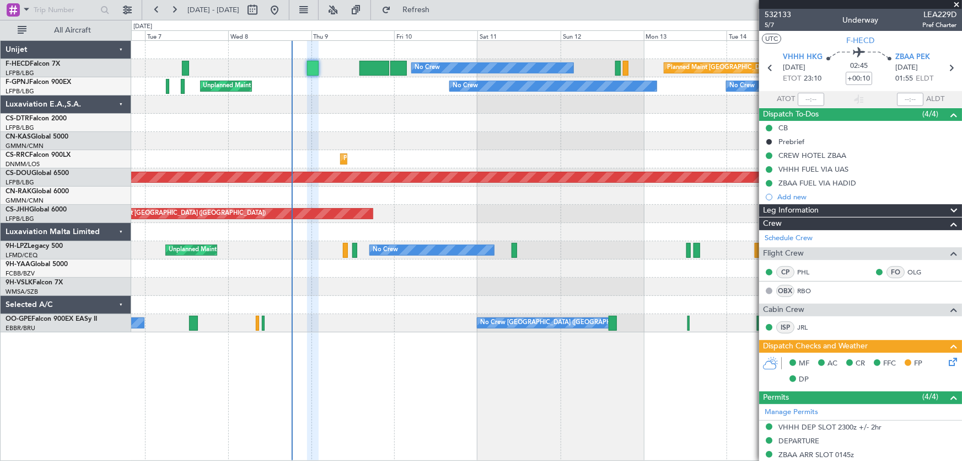
click at [89, 204] on div "Planned Maint [GEOGRAPHIC_DATA] ([GEOGRAPHIC_DATA]) No Crew No Crew No Crew Unp…" at bounding box center [481, 240] width 962 height 441
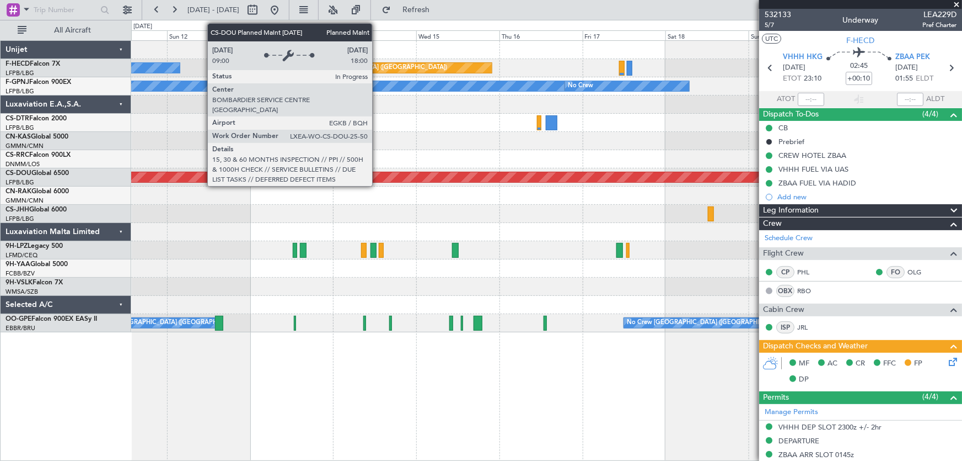
click at [40, 178] on div "Planned Maint [GEOGRAPHIC_DATA] ([GEOGRAPHIC_DATA]) No Crew No Crew No Crew No …" at bounding box center [481, 240] width 962 height 441
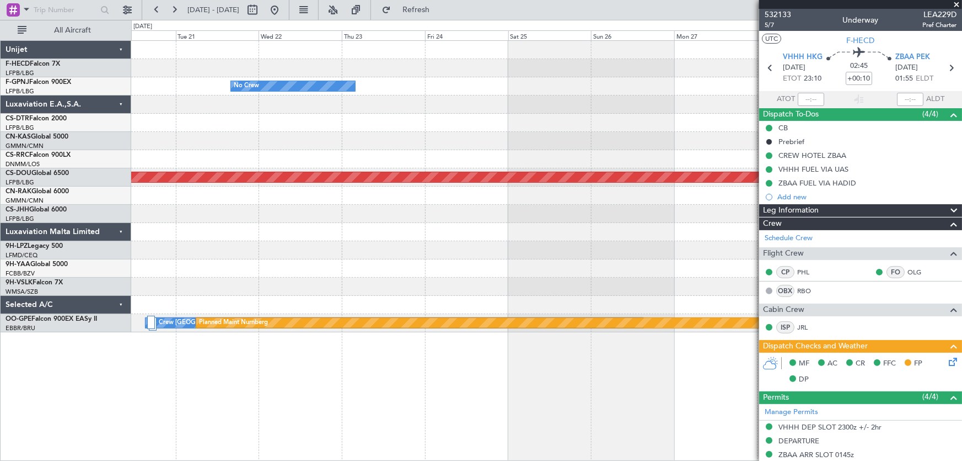
click at [77, 186] on div "No Crew No Crew Planned Maint [GEOGRAPHIC_DATA] ([GEOGRAPHIC_DATA]) No Crew [GE…" at bounding box center [481, 240] width 962 height 441
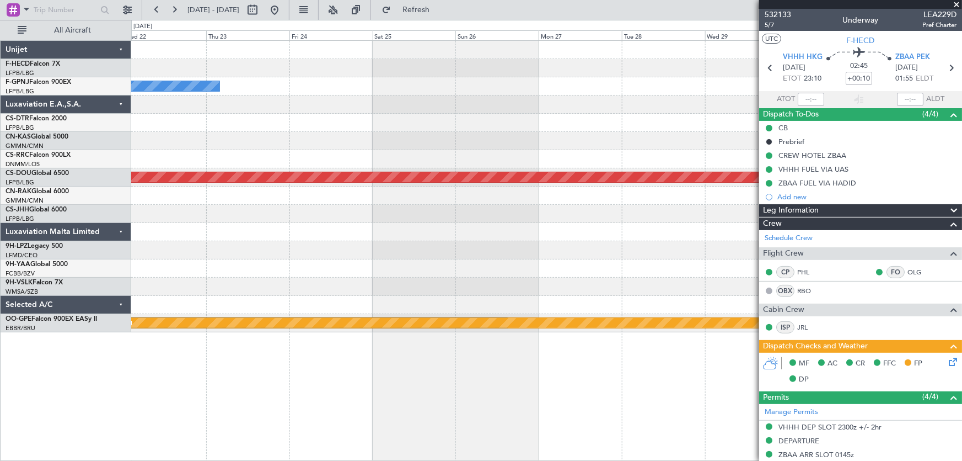
click at [157, 188] on div "No Crew Planned Maint [GEOGRAPHIC_DATA] ([GEOGRAPHIC_DATA]) No Crew [GEOGRAPHIC…" at bounding box center [546, 186] width 831 height 291
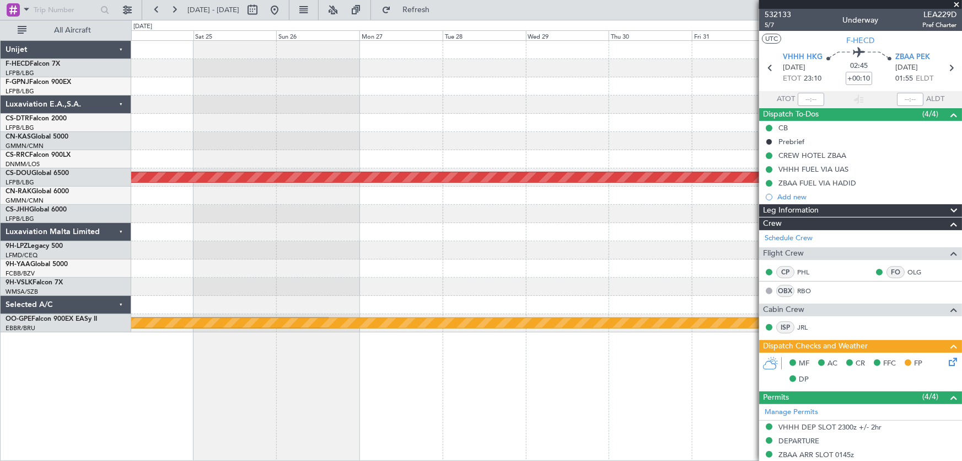
click at [266, 193] on div at bounding box center [546, 195] width 831 height 18
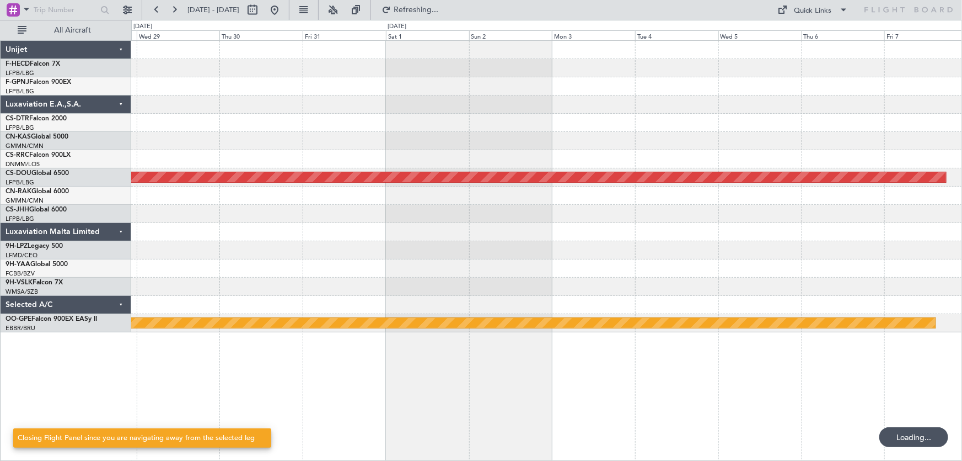
click at [32, 147] on div "Planned Maint London ([GEOGRAPHIC_DATA]) Planned Maint Nurnberg No Crew [GEOGRA…" at bounding box center [481, 240] width 962 height 441
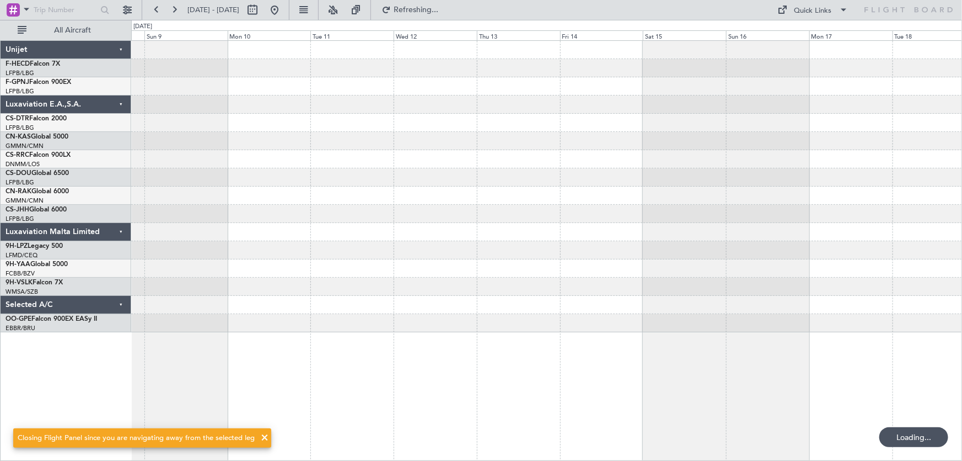
click at [234, 150] on div "Planned Maint London ([GEOGRAPHIC_DATA]) Planned Maint Nurnberg" at bounding box center [546, 186] width 831 height 291
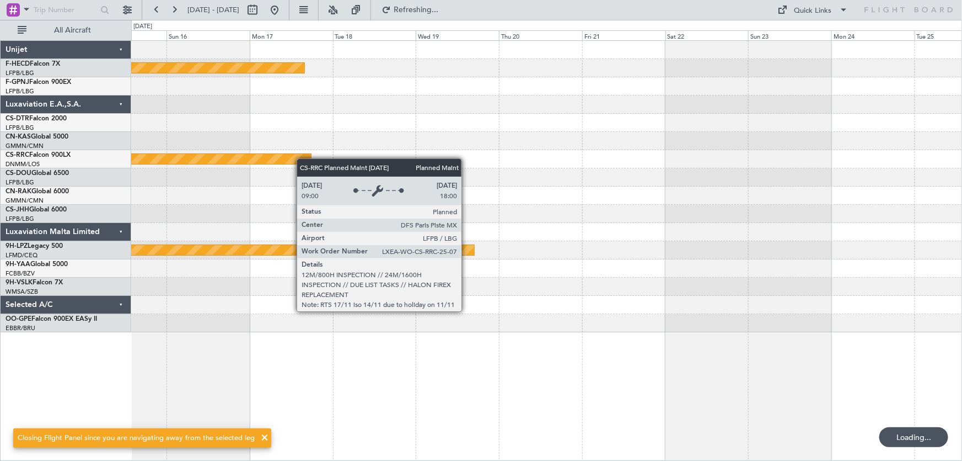
click at [261, 163] on div "Planned Maint [GEOGRAPHIC_DATA] ([GEOGRAPHIC_DATA]) Planned Maint [GEOGRAPHIC_D…" at bounding box center [546, 186] width 831 height 291
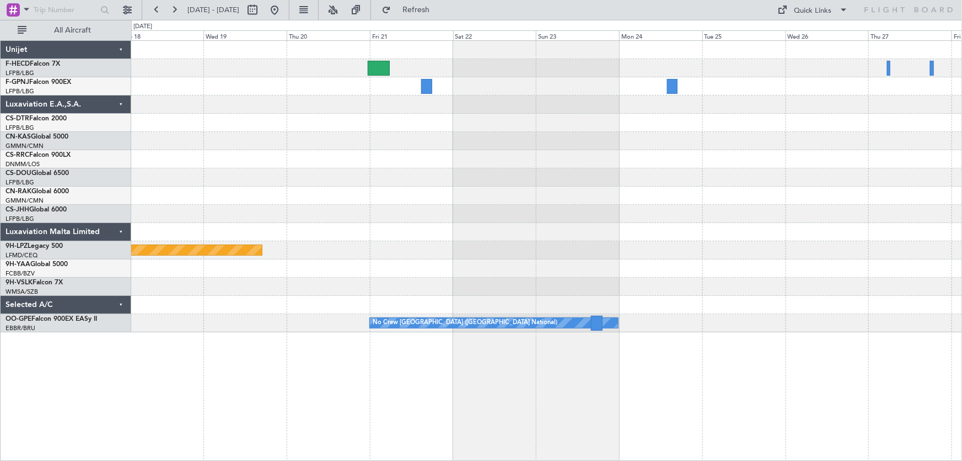
click at [419, 133] on div "Planned Maint [GEOGRAPHIC_DATA] ([GEOGRAPHIC_DATA]) Planned Maint [GEOGRAPHIC_D…" at bounding box center [546, 186] width 831 height 291
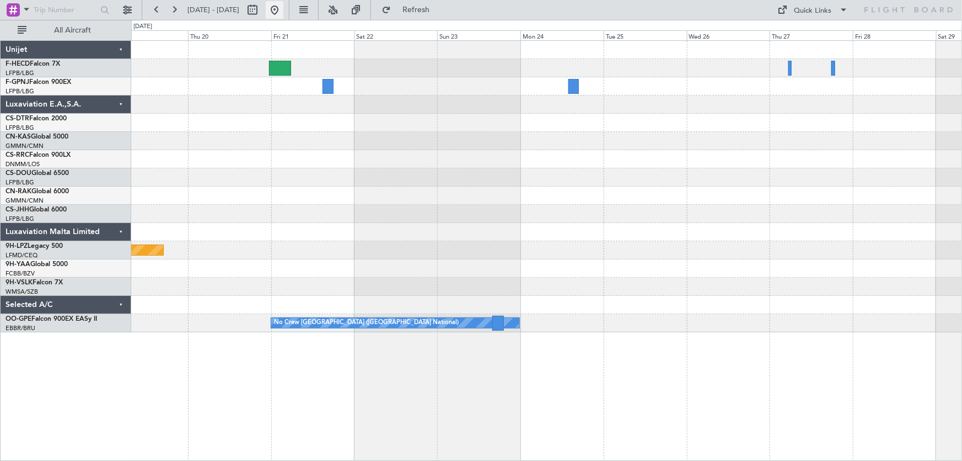
click at [283, 10] on button at bounding box center [275, 10] width 18 height 18
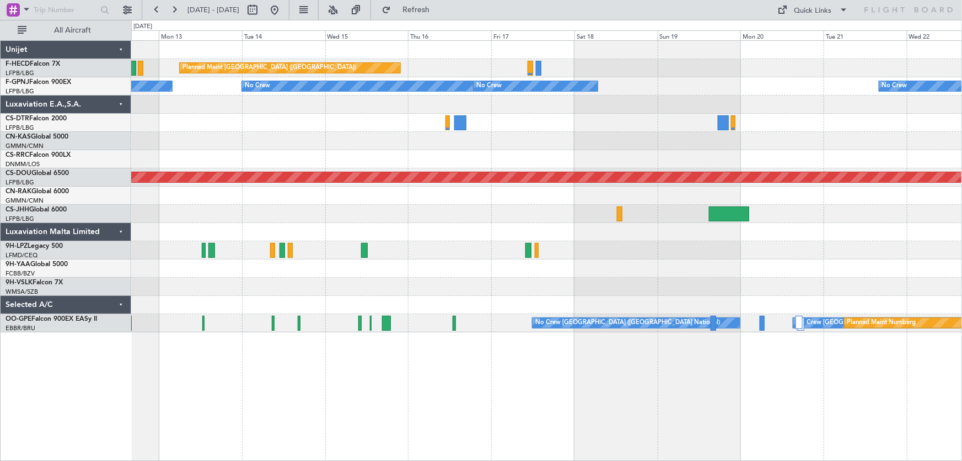
click at [277, 127] on div "Planned Maint [GEOGRAPHIC_DATA] ([GEOGRAPHIC_DATA]) No Crew No Crew No Crew No …" at bounding box center [546, 186] width 831 height 291
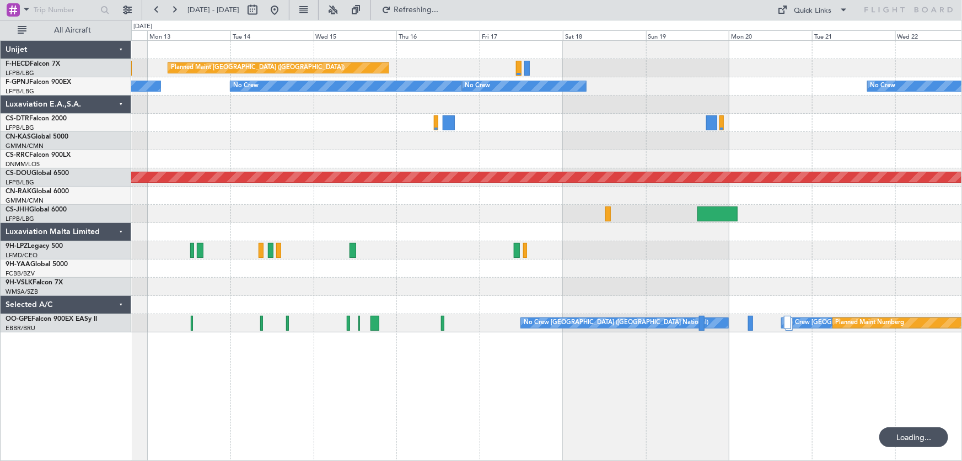
click at [602, 111] on div at bounding box center [546, 104] width 831 height 18
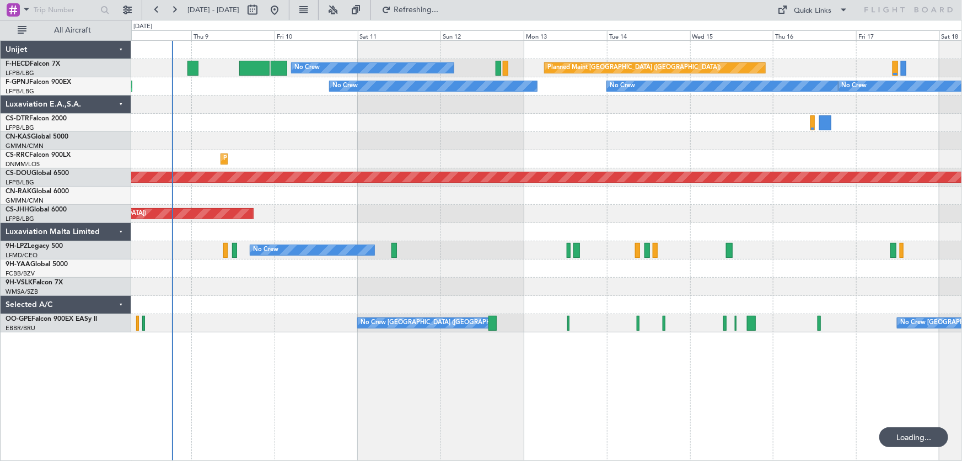
click at [480, 126] on div at bounding box center [546, 123] width 831 height 18
